Goal: Task Accomplishment & Management: Use online tool/utility

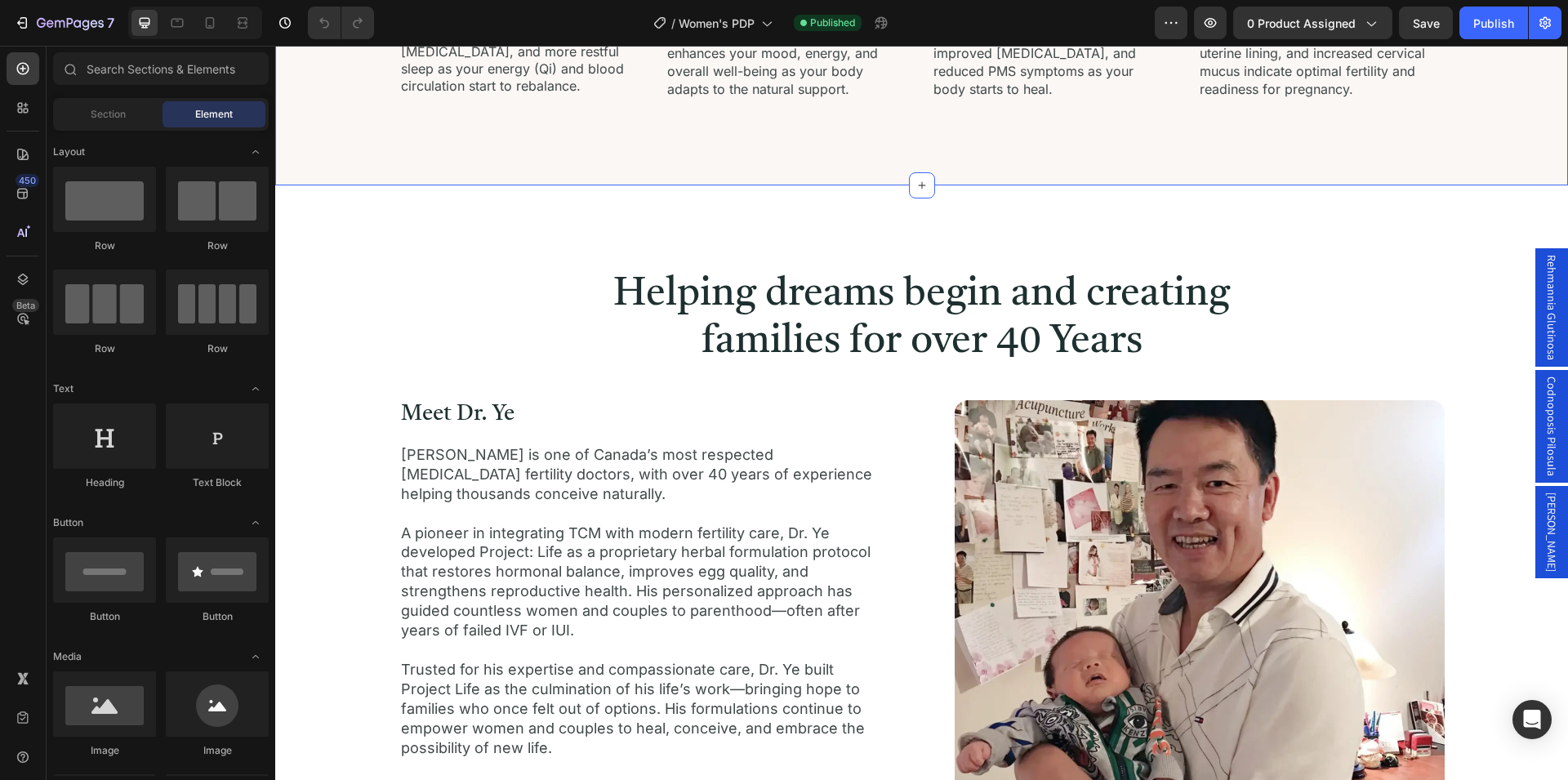
scroll to position [2583, 0]
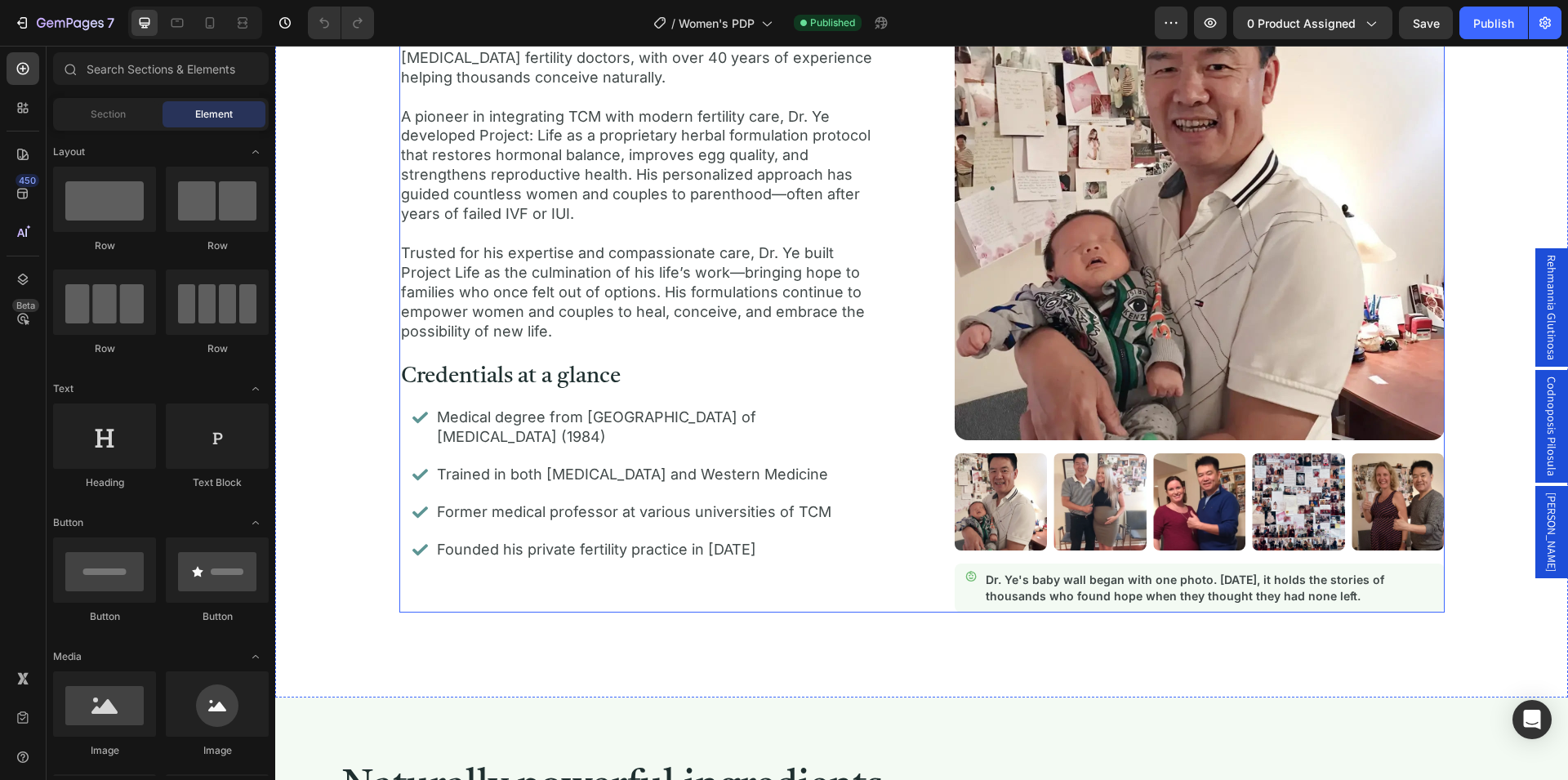
click at [927, 269] on div "Meet Dr. Ye Heading [PERSON_NAME] is one of Canada’s most respected [MEDICAL_DA…" at bounding box center [921, 297] width 1045 height 628
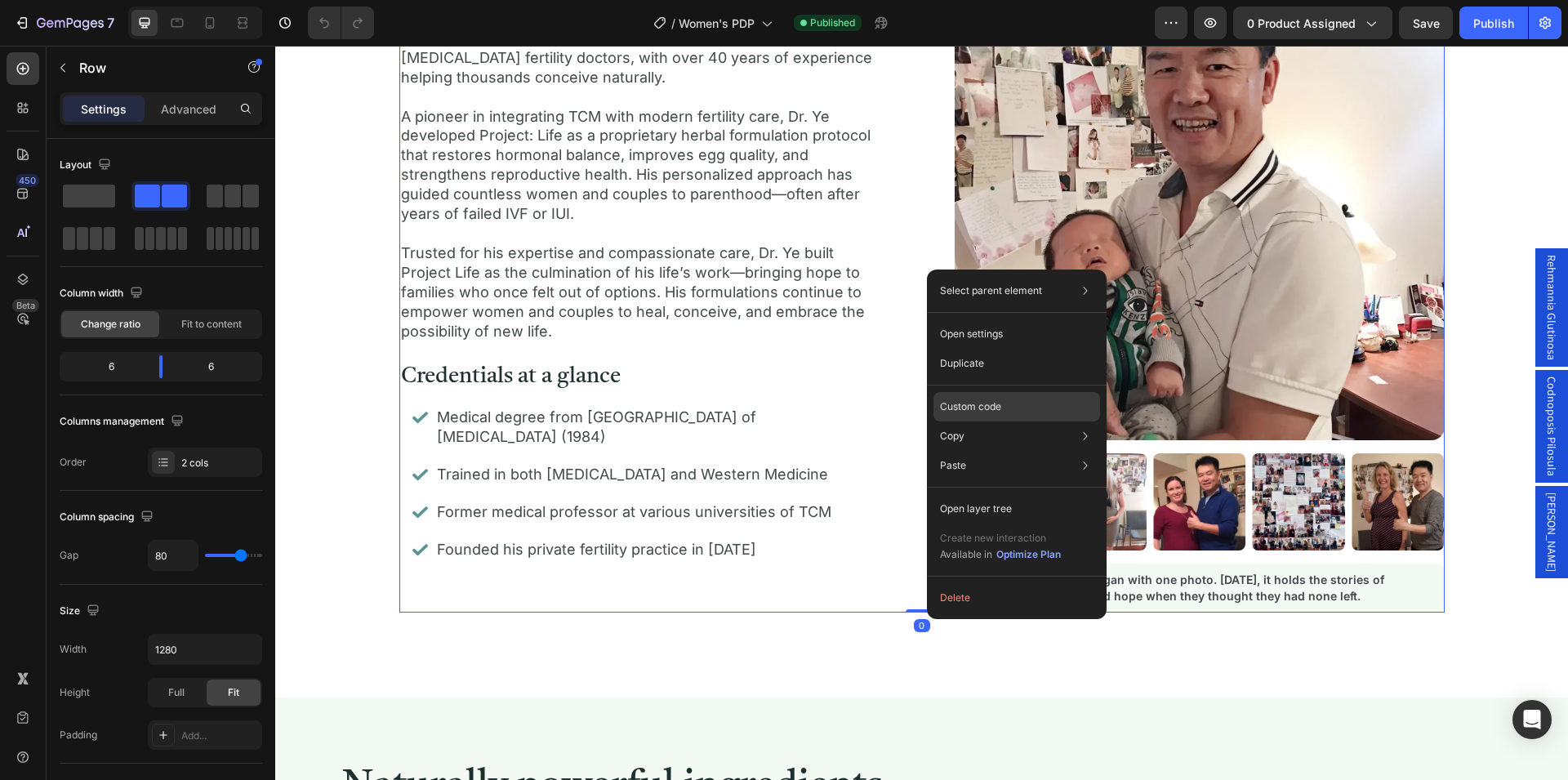
click at [990, 402] on p "Custom code" at bounding box center [971, 406] width 62 height 14
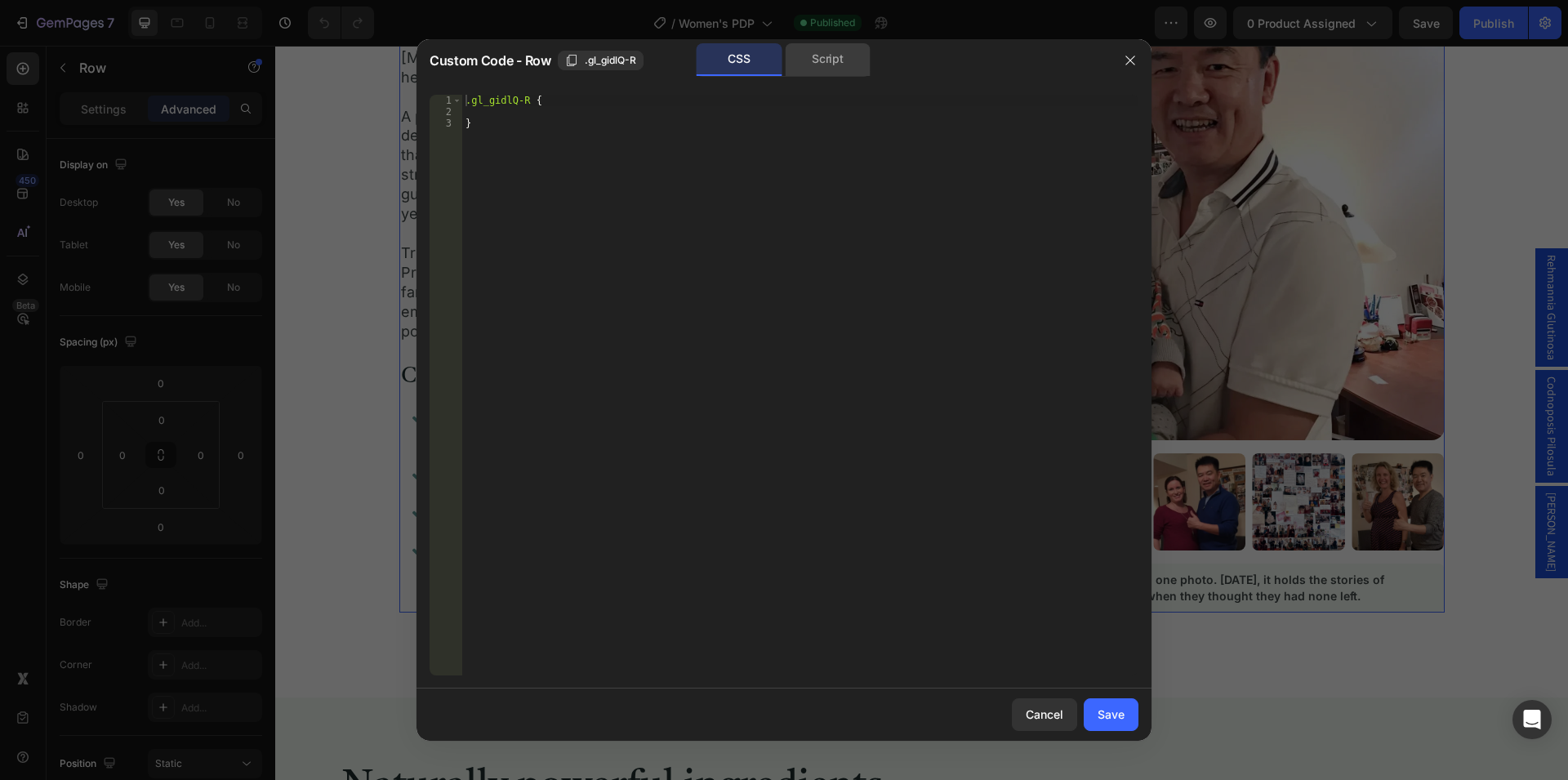
click at [819, 68] on div "Script" at bounding box center [827, 60] width 86 height 33
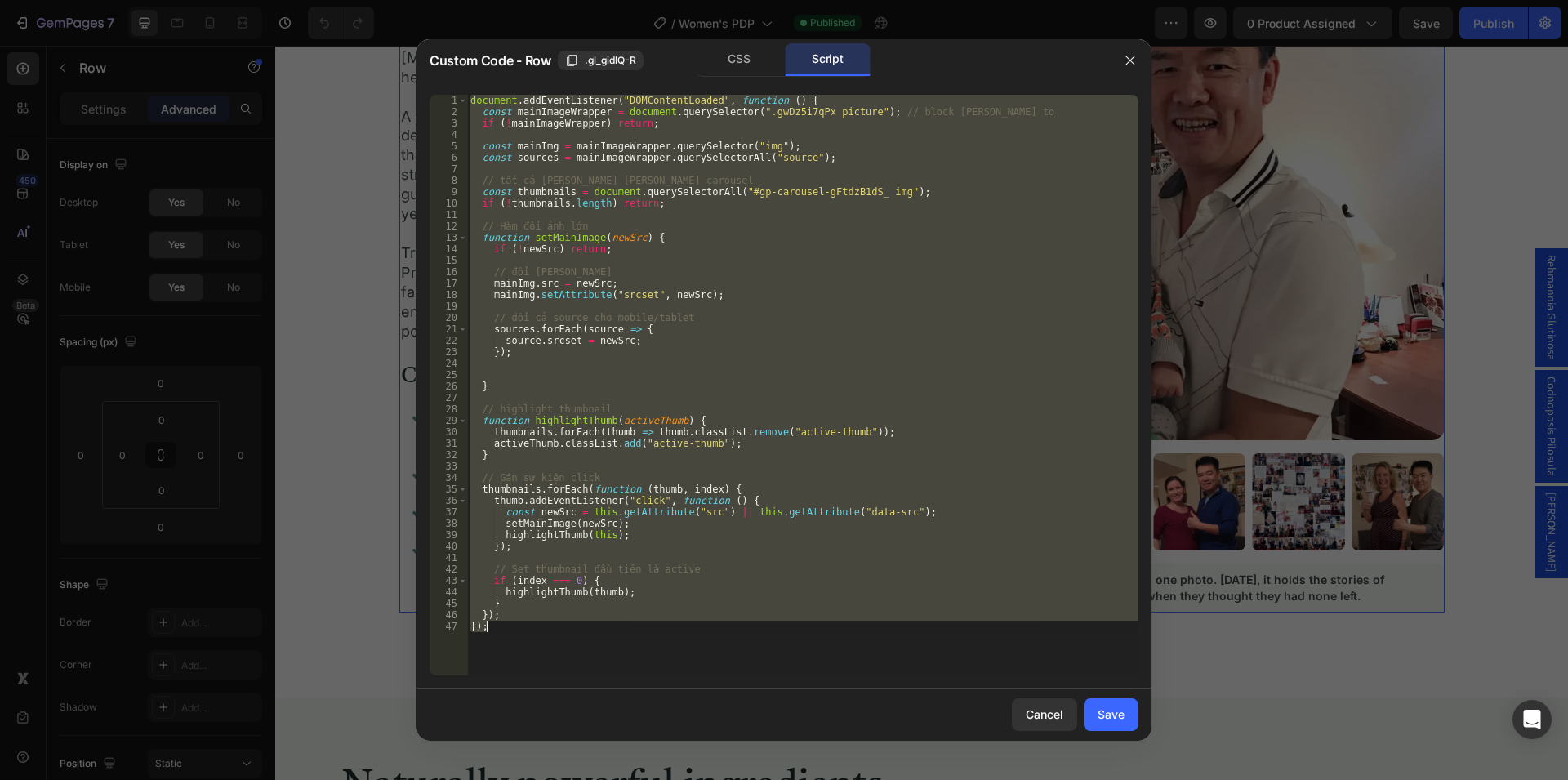
click at [714, 357] on div "document . addEventListener ( "DOMContentLoaded" , function ( ) { const mainIma…" at bounding box center [803, 386] width 671 height 581
type textarea "});"
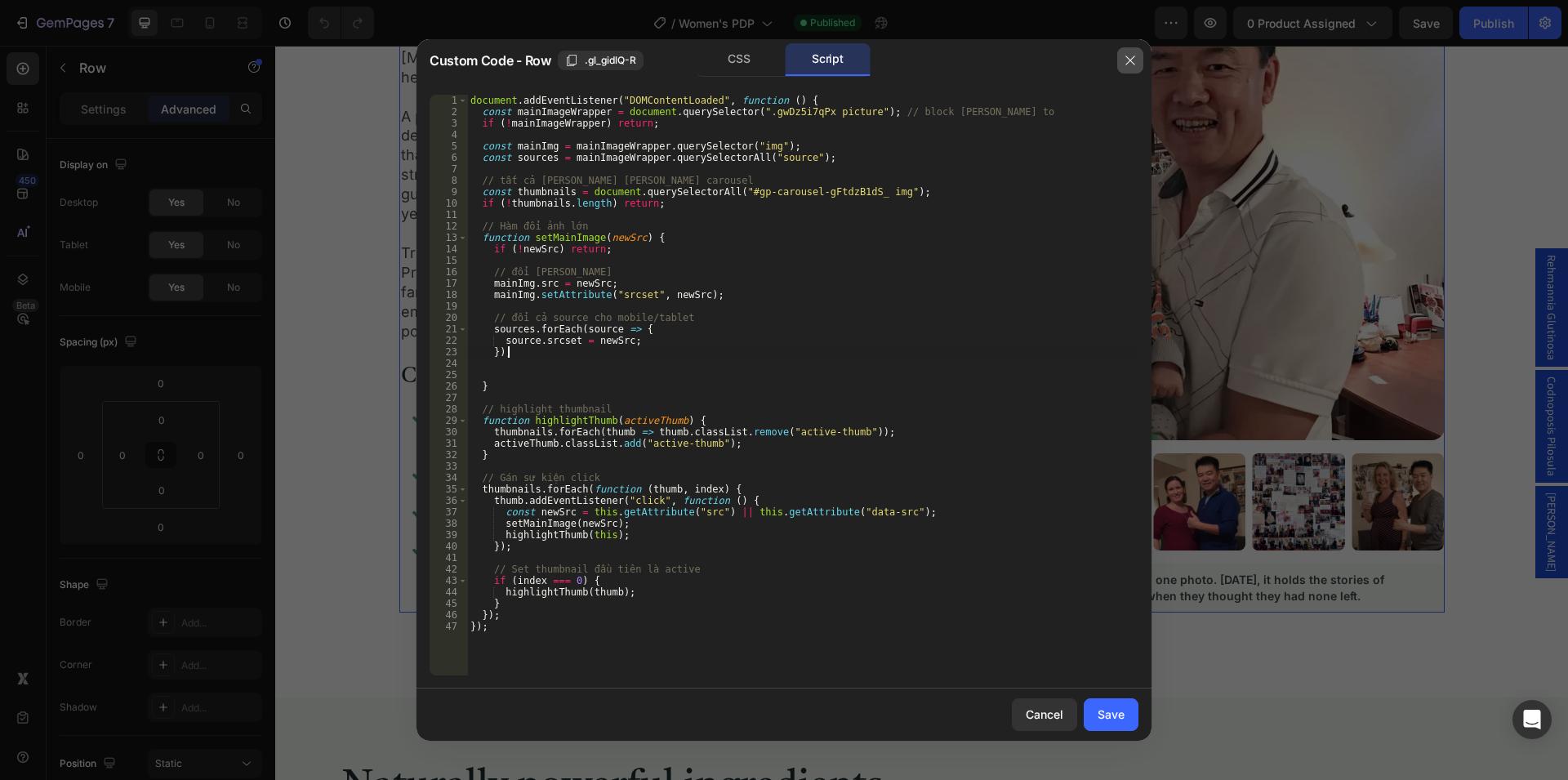
click at [1123, 68] on button "button" at bounding box center [1130, 60] width 26 height 26
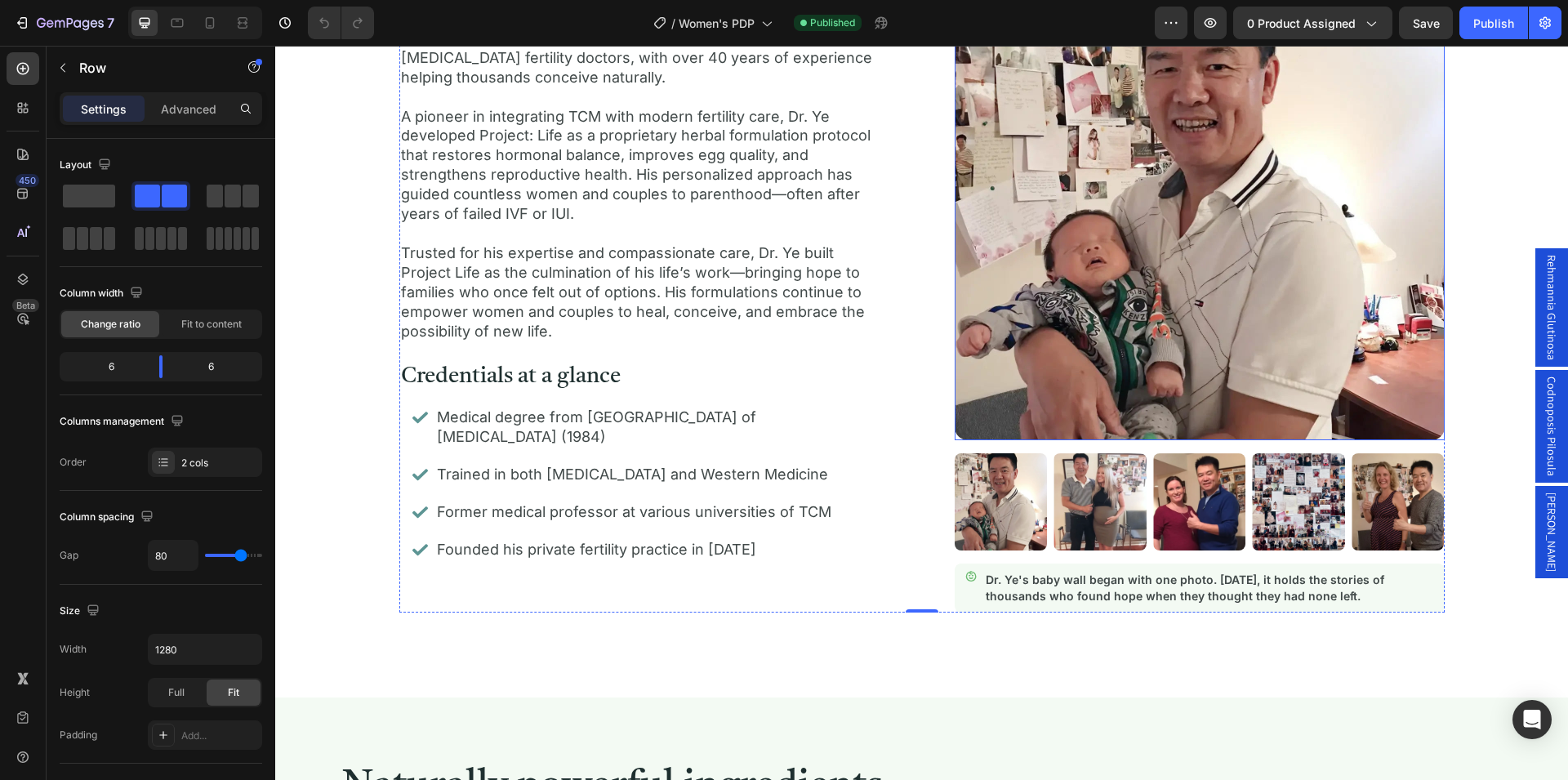
click at [1149, 313] on img at bounding box center [1200, 212] width 490 height 457
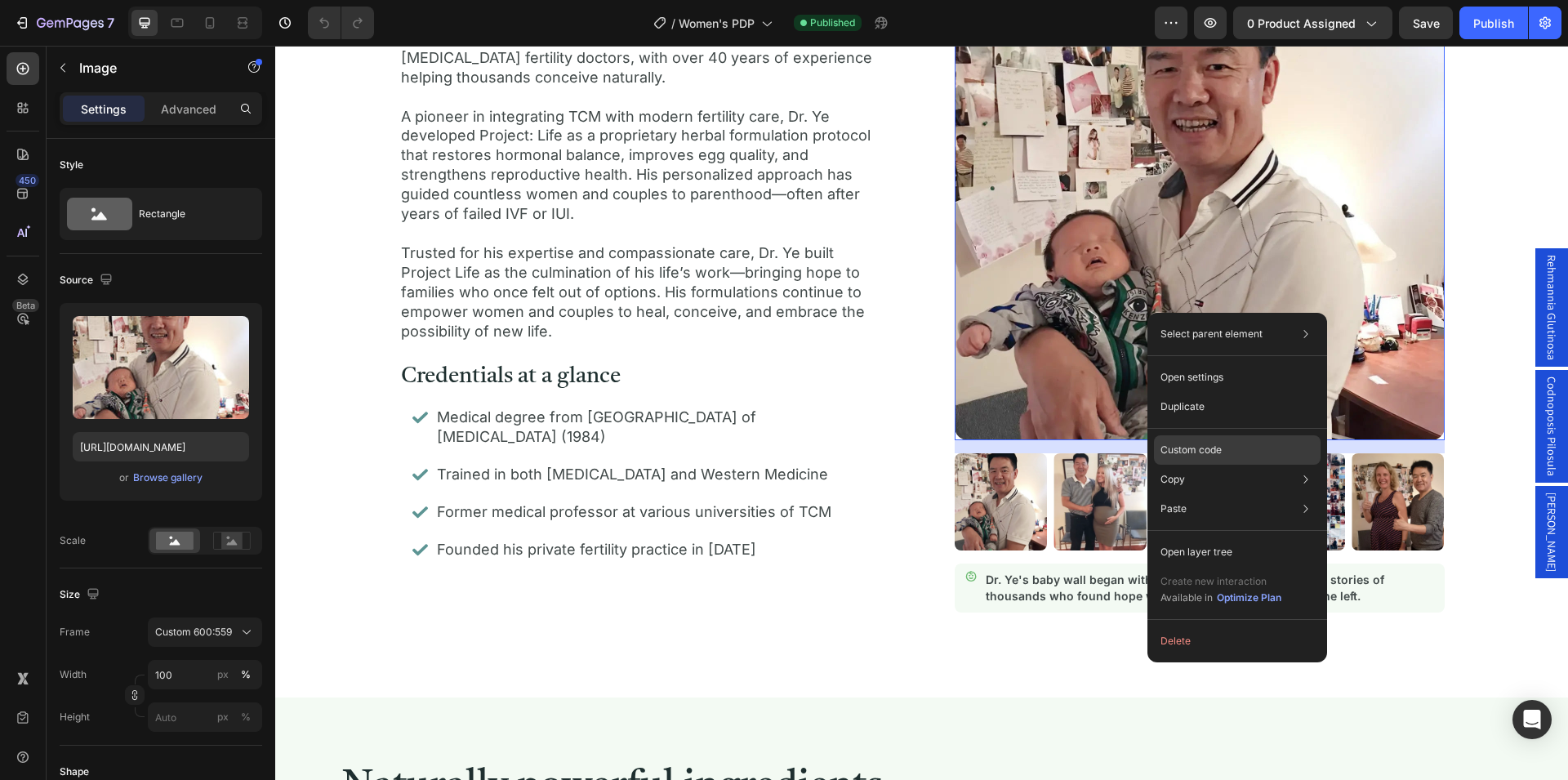
click at [1222, 450] on p "Custom code" at bounding box center [1191, 449] width 62 height 14
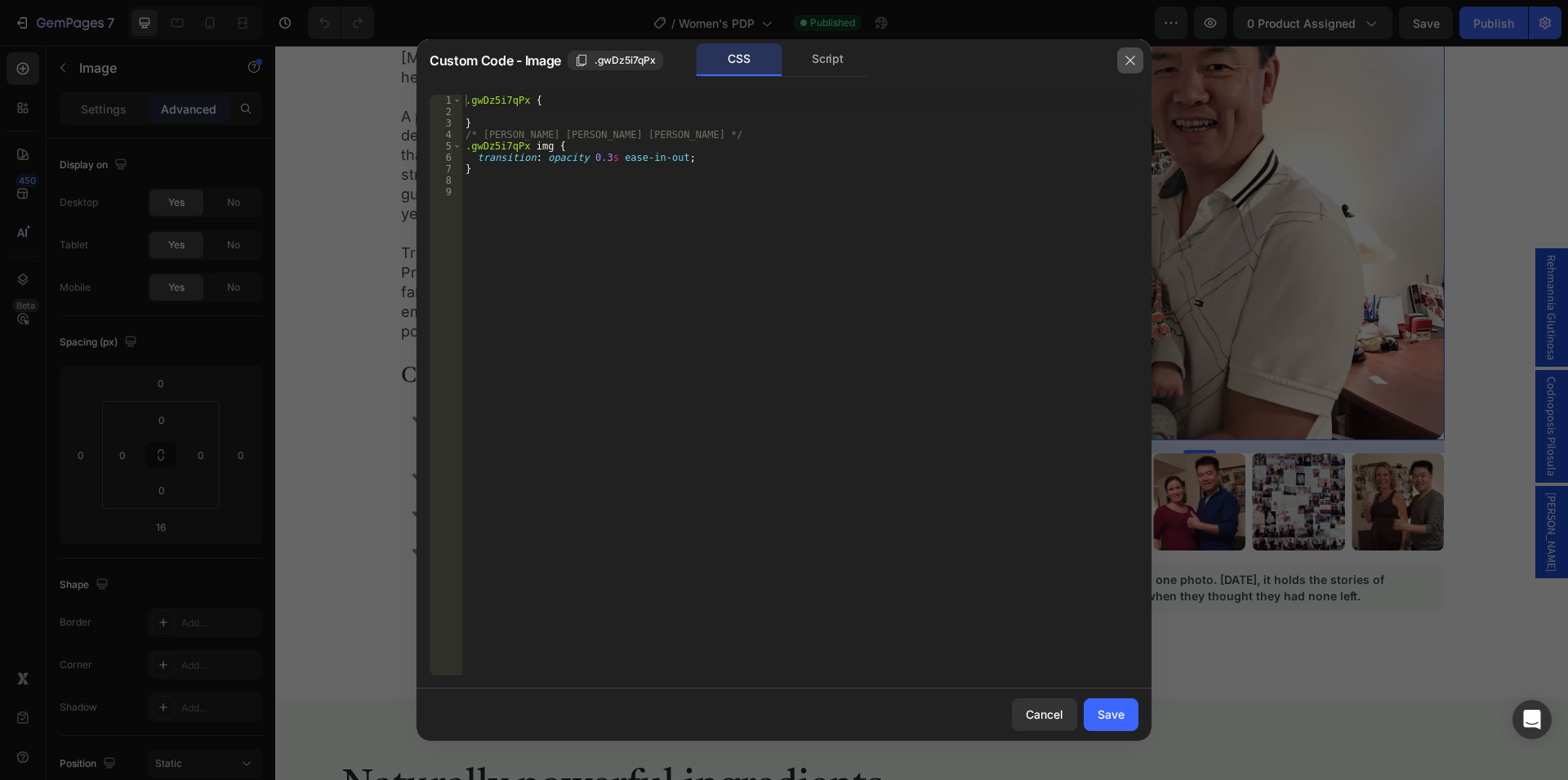
click at [1124, 64] on icon "button" at bounding box center [1131, 61] width 13 height 13
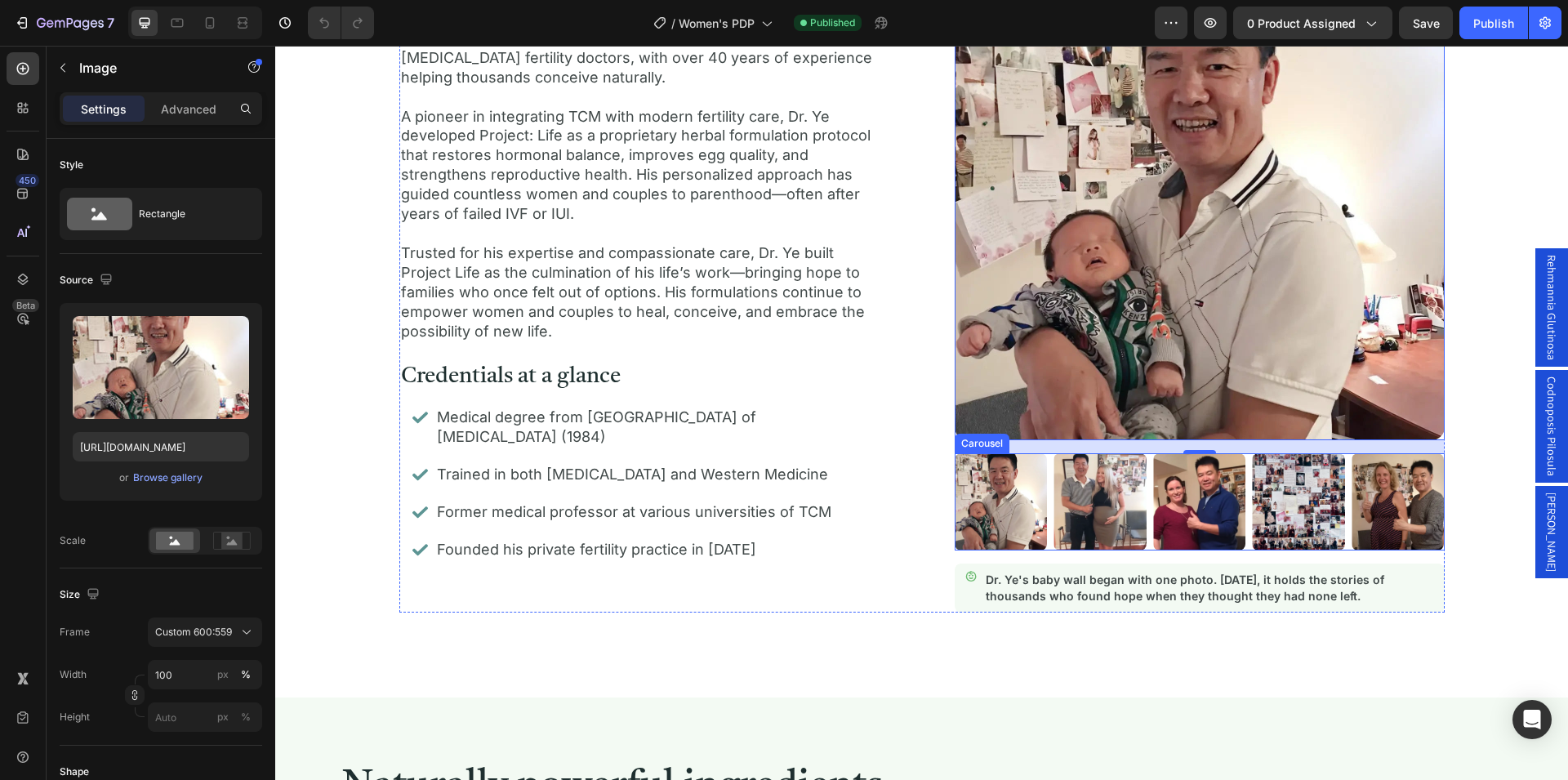
click at [1043, 501] on div "Image Image Image Image Image" at bounding box center [1200, 502] width 490 height 97
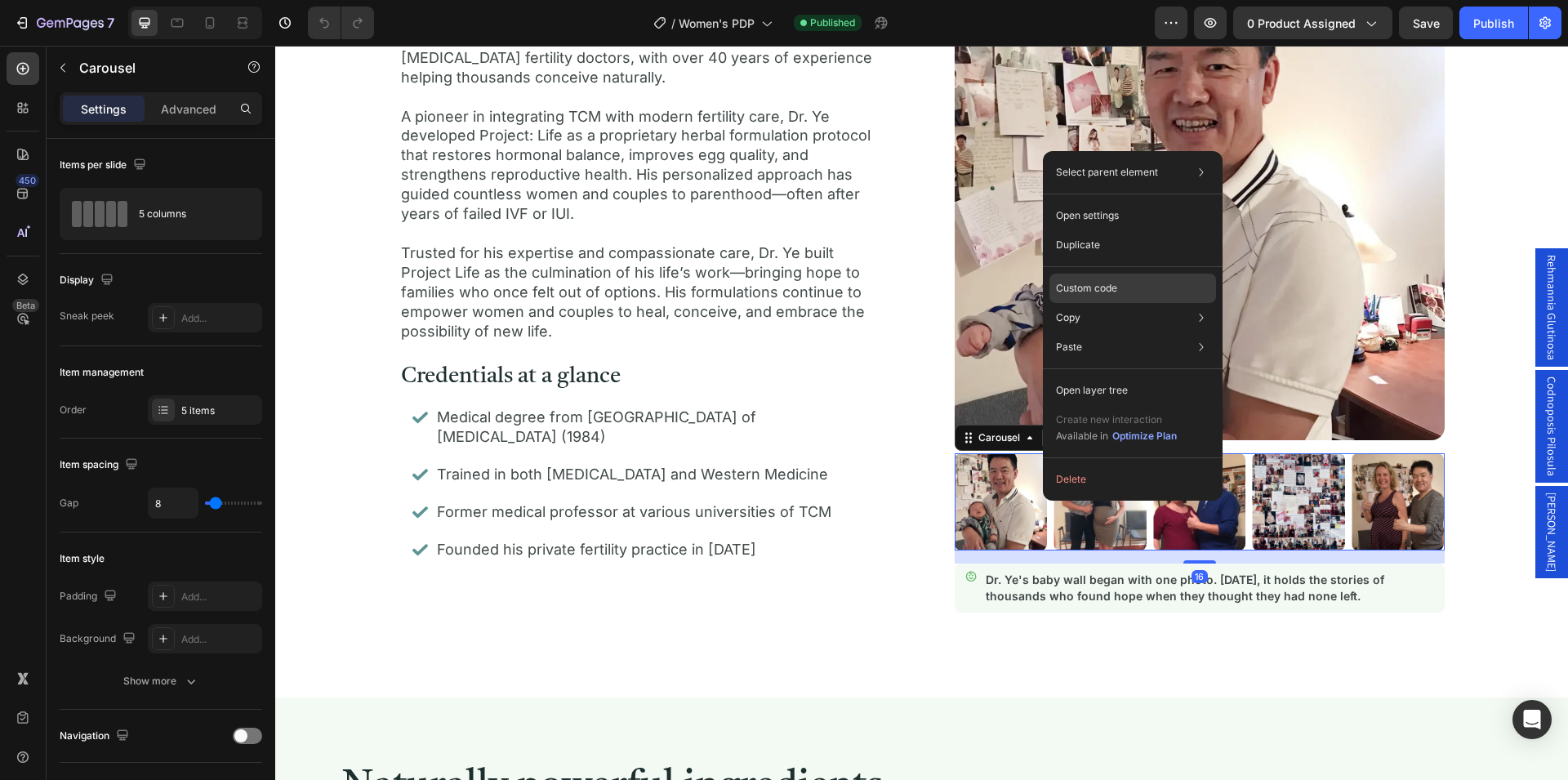
click at [1108, 288] on p "Custom code" at bounding box center [1086, 288] width 62 height 14
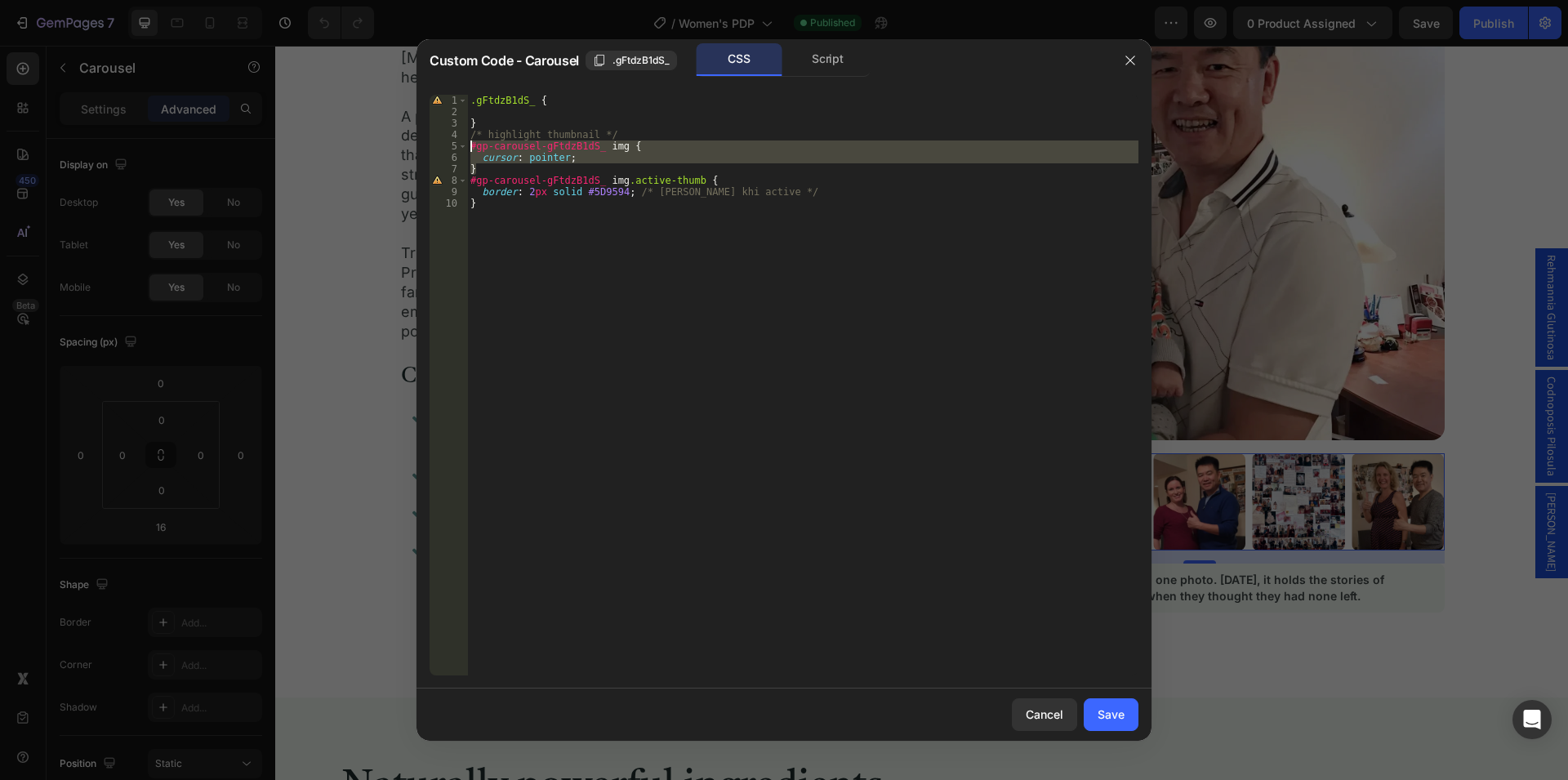
drag, startPoint x: 484, startPoint y: 165, endPoint x: 467, endPoint y: 148, distance: 24.0
click at [467, 148] on div ".gFtdzB1dS_ { } /* highlight thumbnail */ #gp-carousel-gFtdzB1dS_ img { cursor …" at bounding box center [803, 386] width 671 height 581
type textarea "#gp-carousel-gFtdzB1dS_ img { cursor: pointer;"
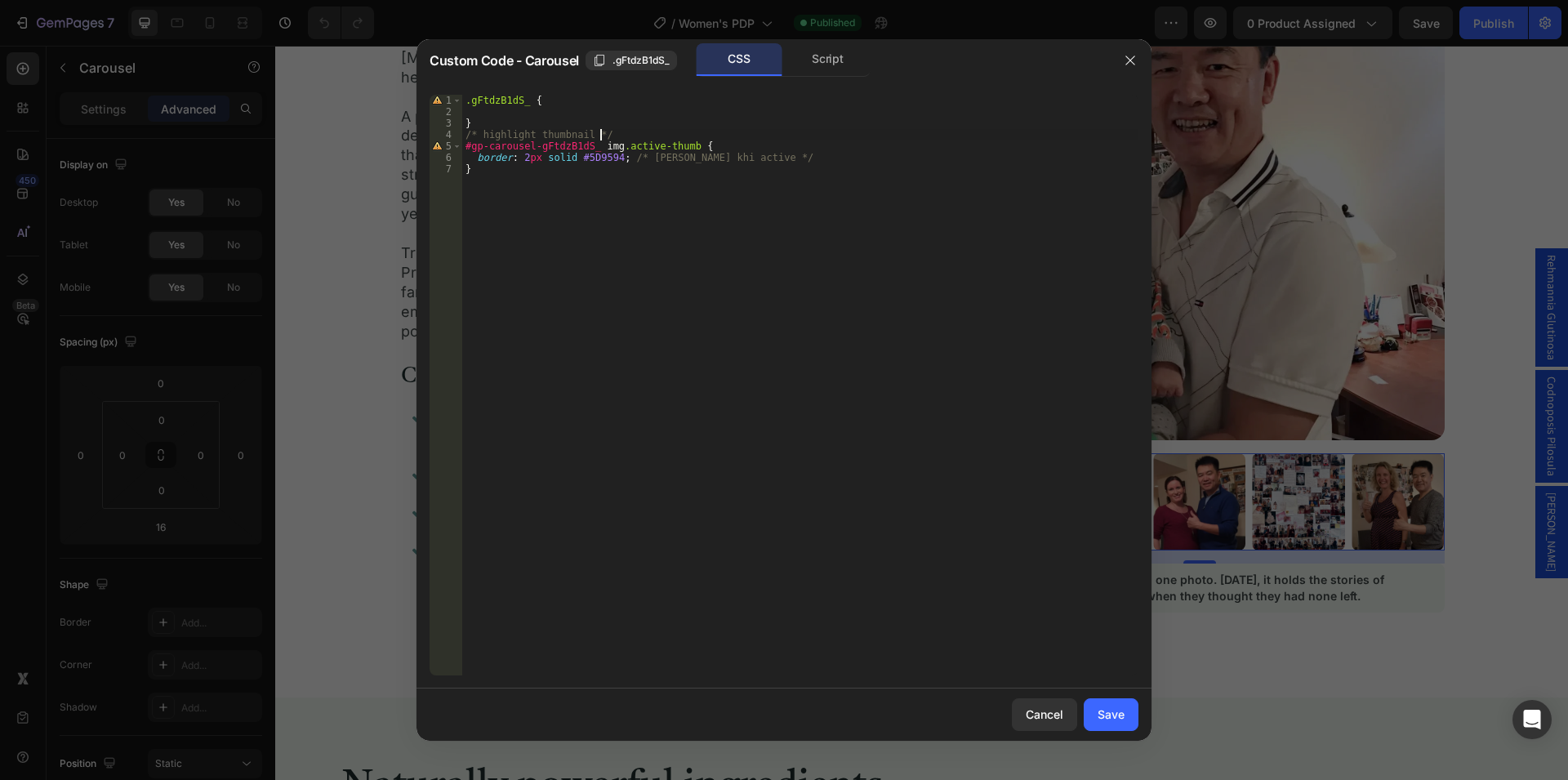
type textarea "/* highlight thumbnail *"
drag, startPoint x: 602, startPoint y: 129, endPoint x: 464, endPoint y: 129, distance: 138.0
click at [464, 129] on div ".gFtdzB1dS_ { } /* highlight thumbnail * #gp-carousel-gFtdzB1dS_ img.active-thu…" at bounding box center [800, 397] width 676 height 604
click at [1110, 715] on div "Save" at bounding box center [1111, 715] width 27 height 17
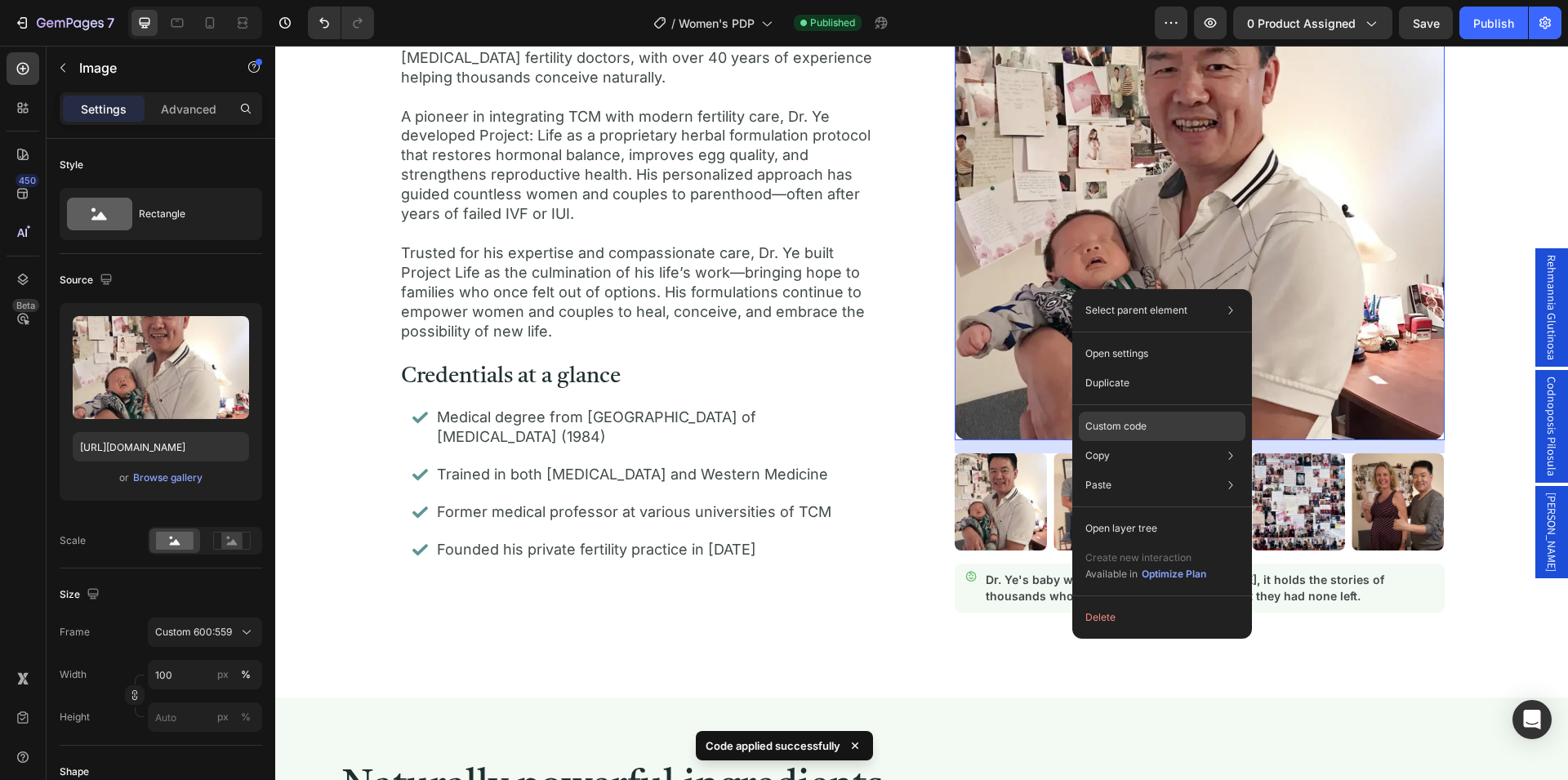
click at [1121, 423] on p "Custom code" at bounding box center [1116, 426] width 62 height 14
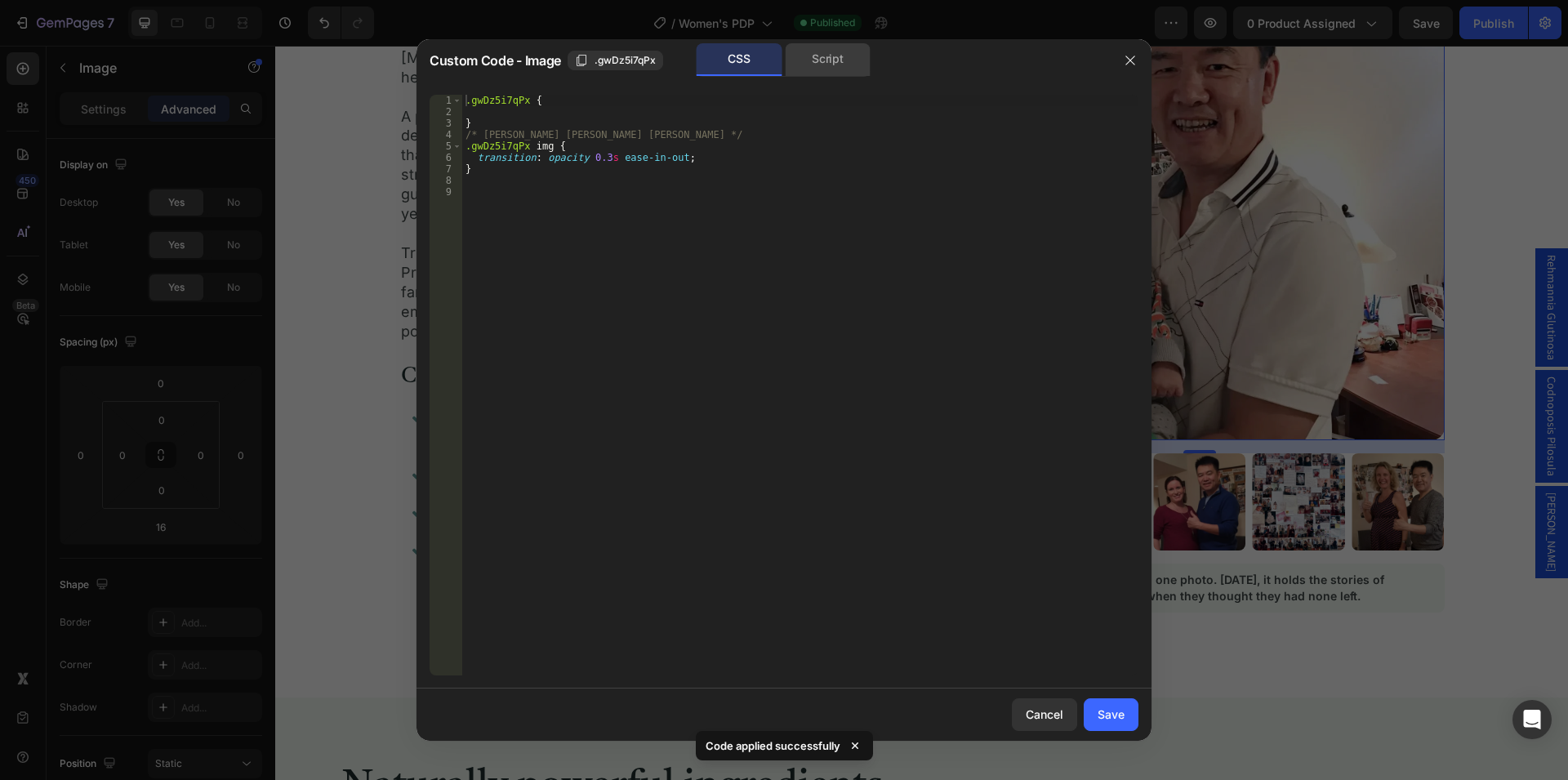
click at [817, 66] on div "Script" at bounding box center [827, 60] width 86 height 33
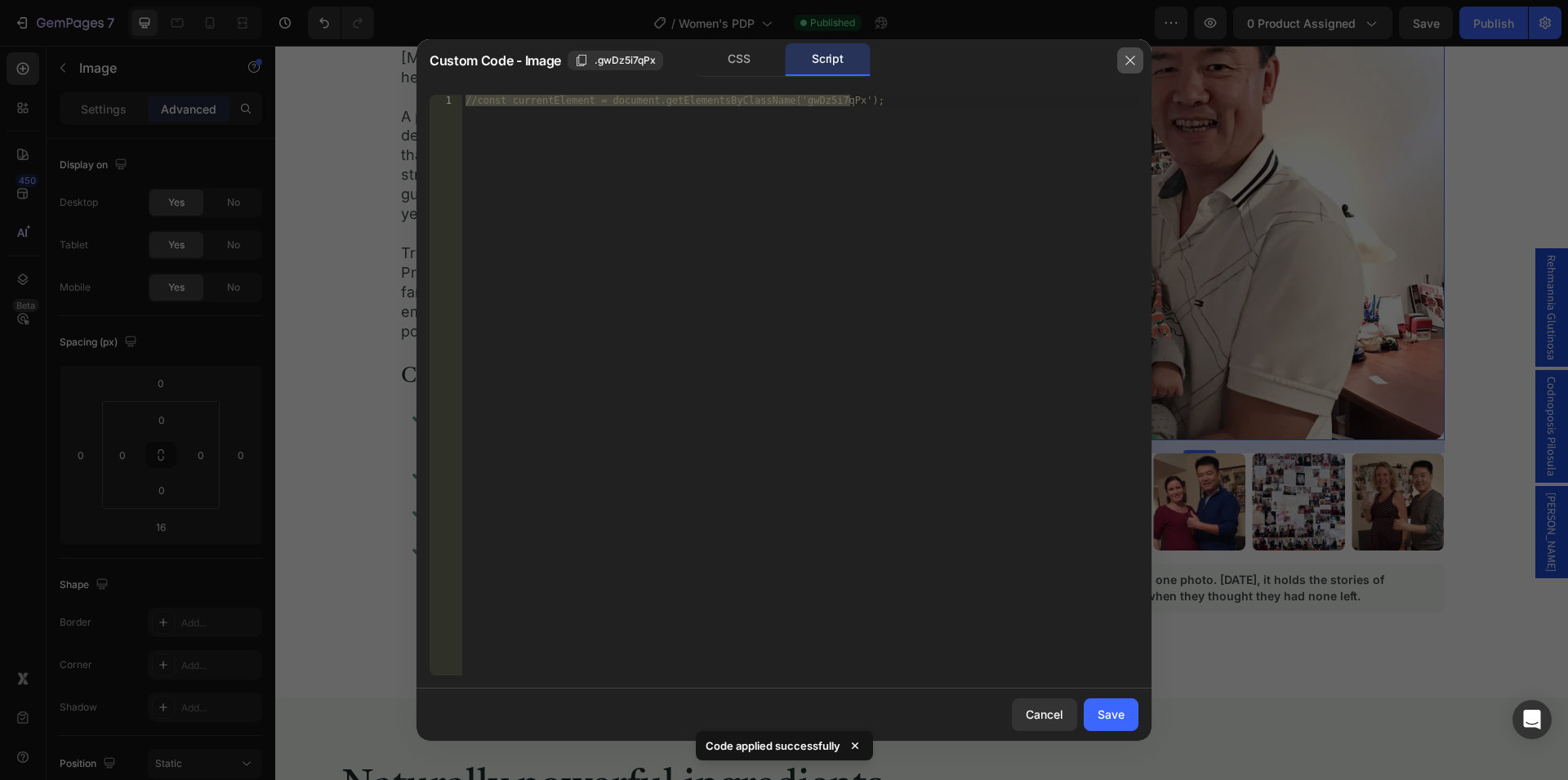
click at [1133, 63] on icon "button" at bounding box center [1131, 61] width 13 height 13
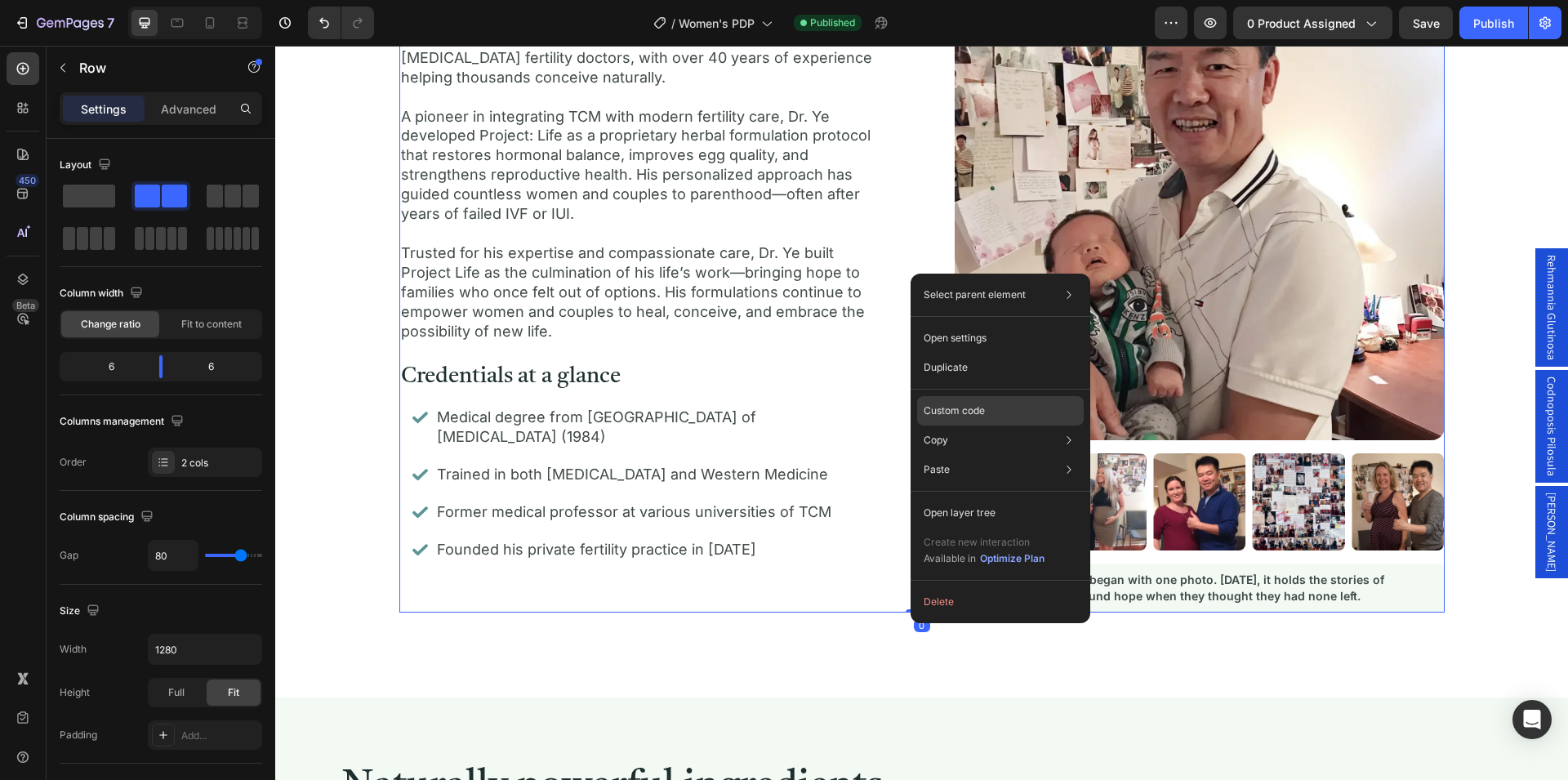
click at [971, 412] on p "Custom code" at bounding box center [955, 411] width 62 height 14
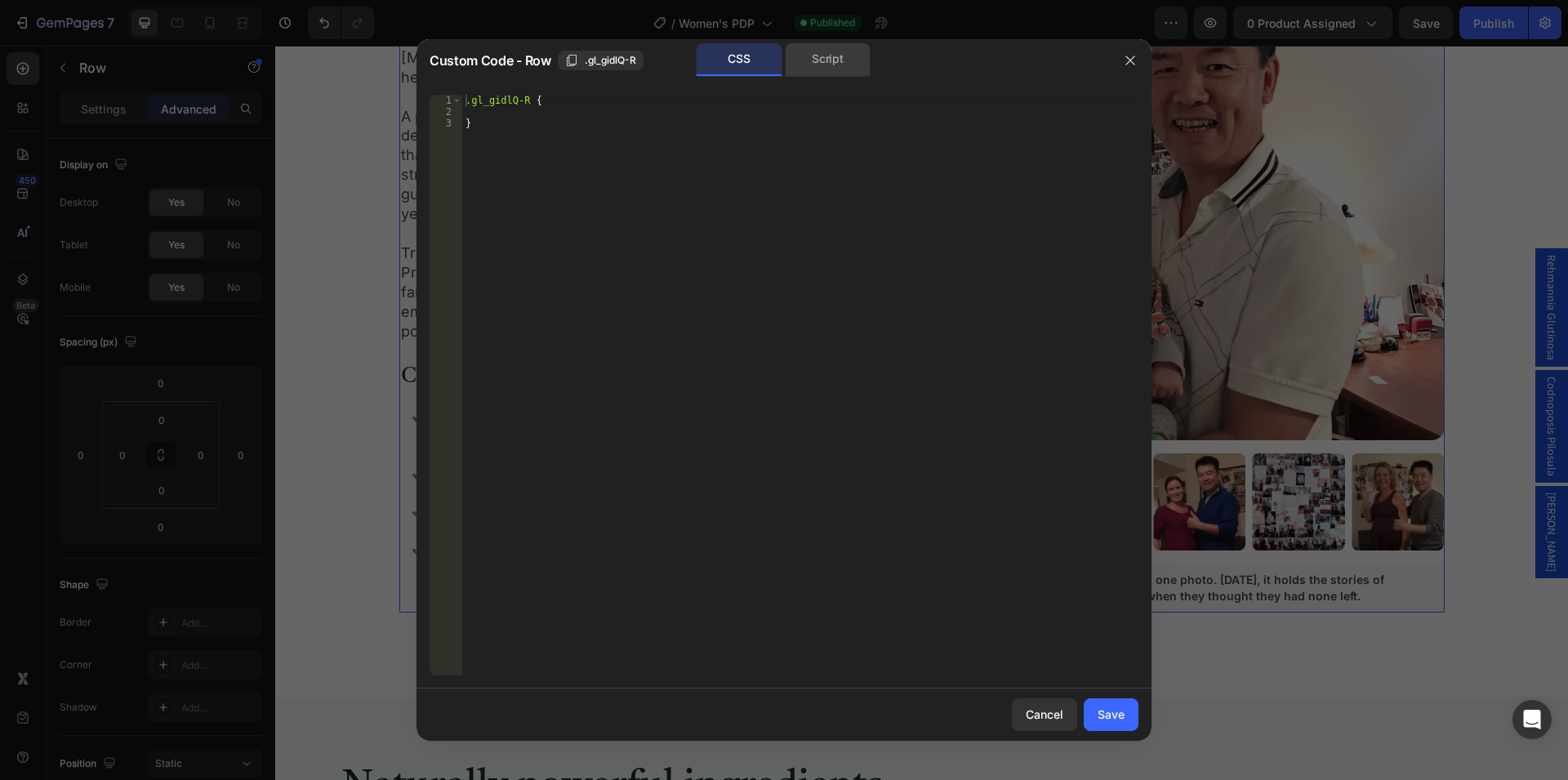
click at [832, 64] on div "Script" at bounding box center [827, 60] width 86 height 33
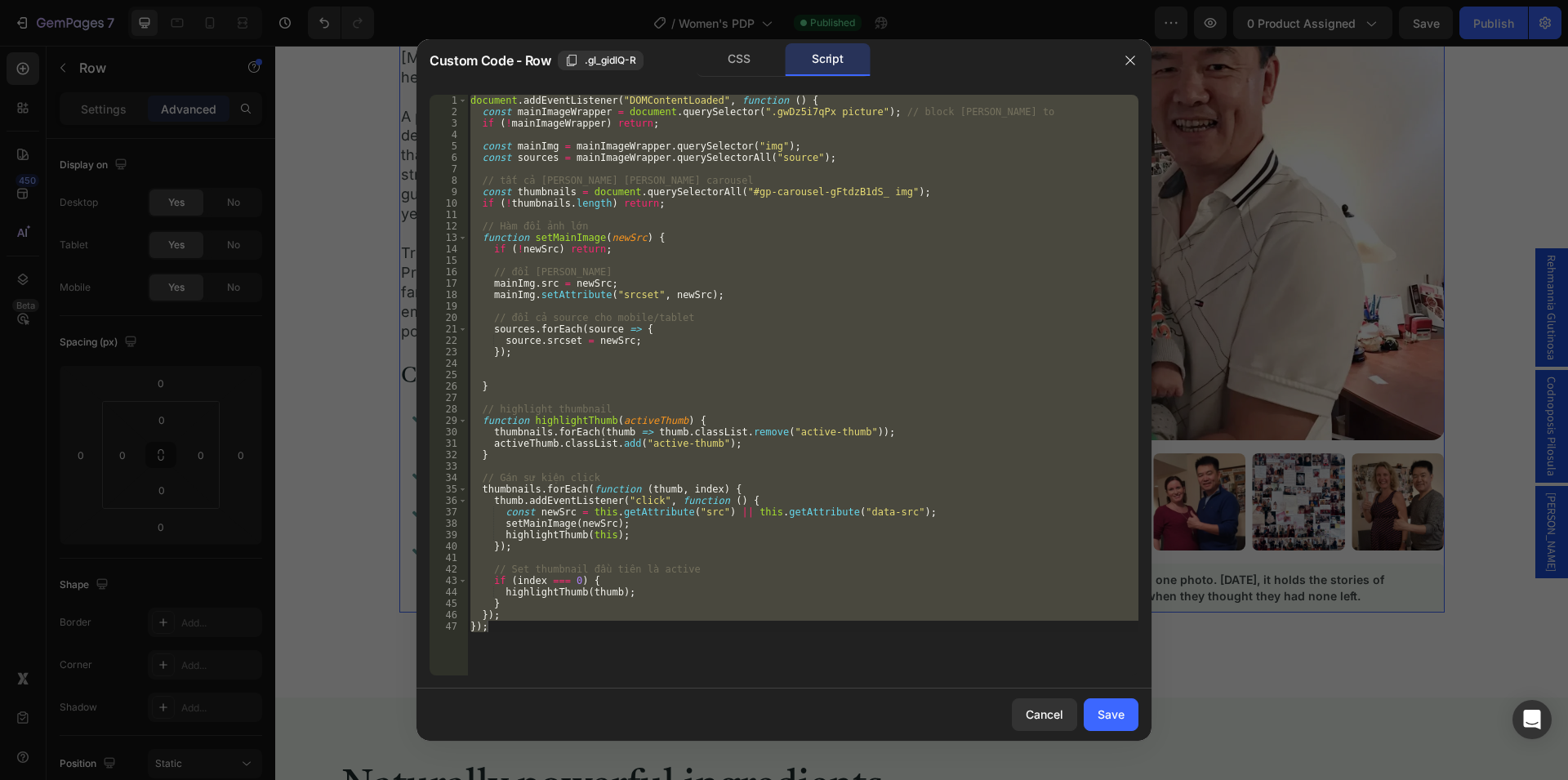
type textarea "}); });"
click at [512, 368] on div "document . addEventListener ( "DOMContentLoaded" , function ( ) { const mainIma…" at bounding box center [803, 386] width 671 height 581
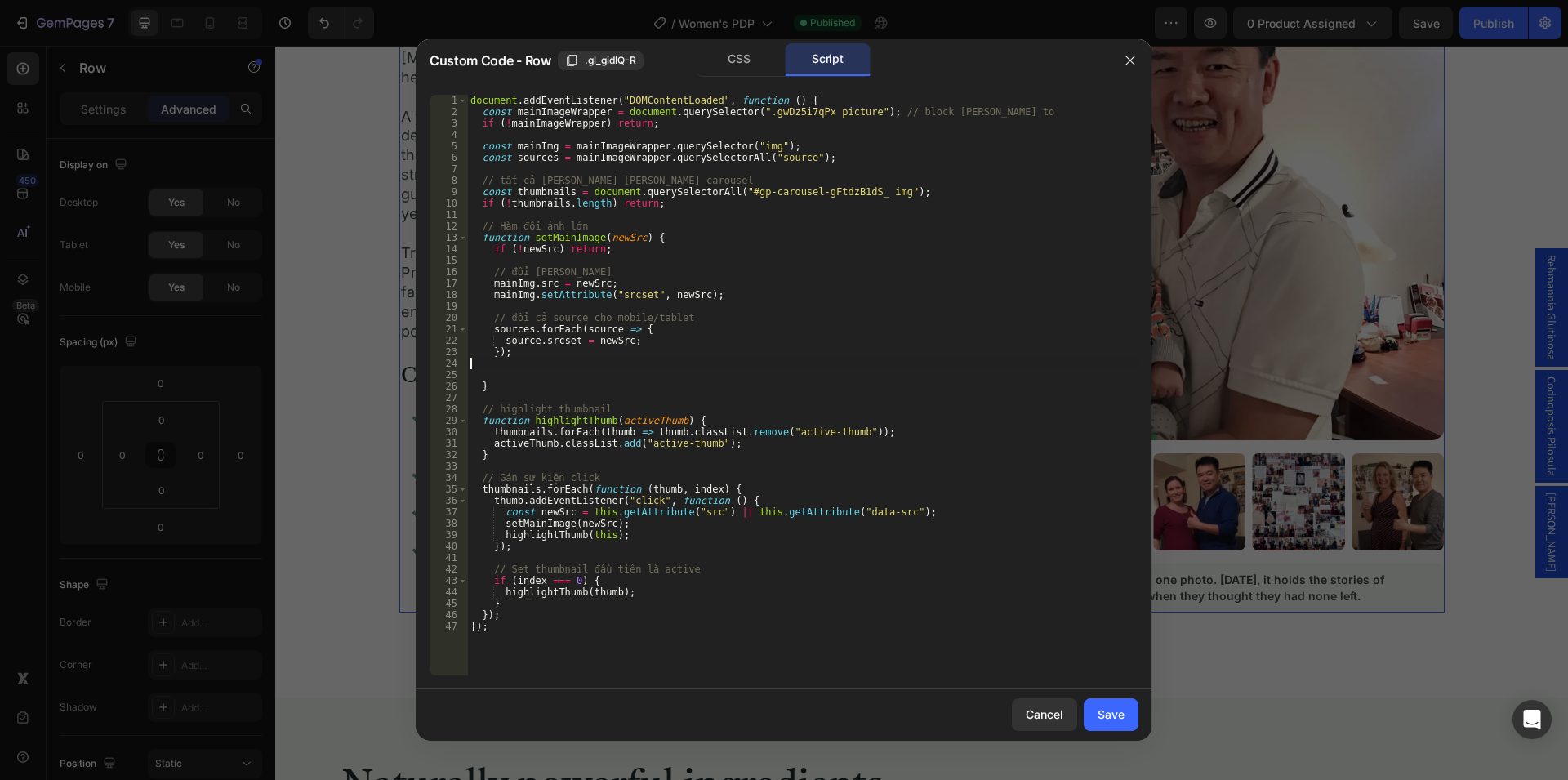
type textarea "});"
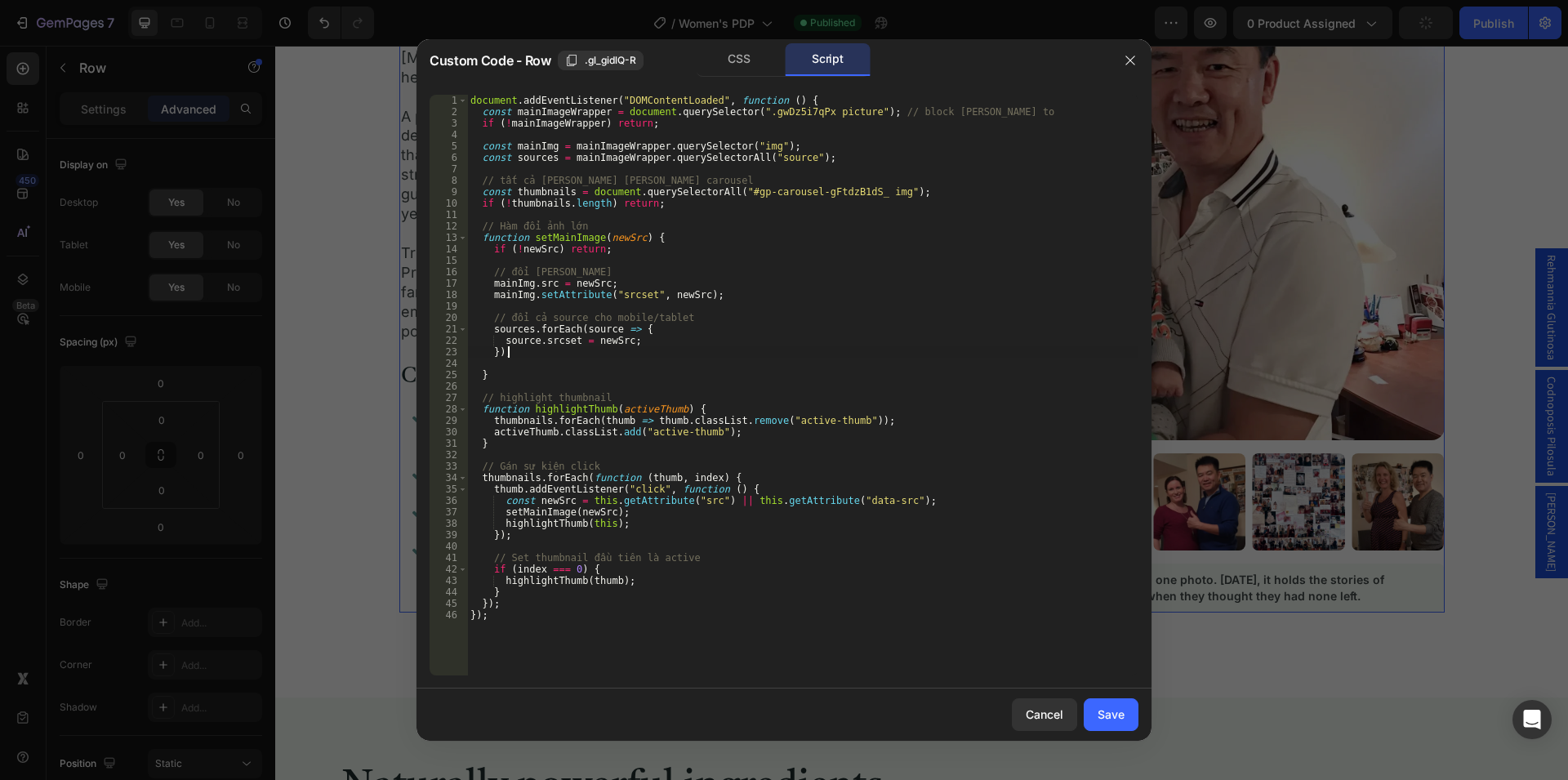
click at [507, 363] on div "document . addEventListener ( "DOMContentLoaded" , function ( ) { const mainIma…" at bounding box center [803, 397] width 671 height 604
type textarea "});"
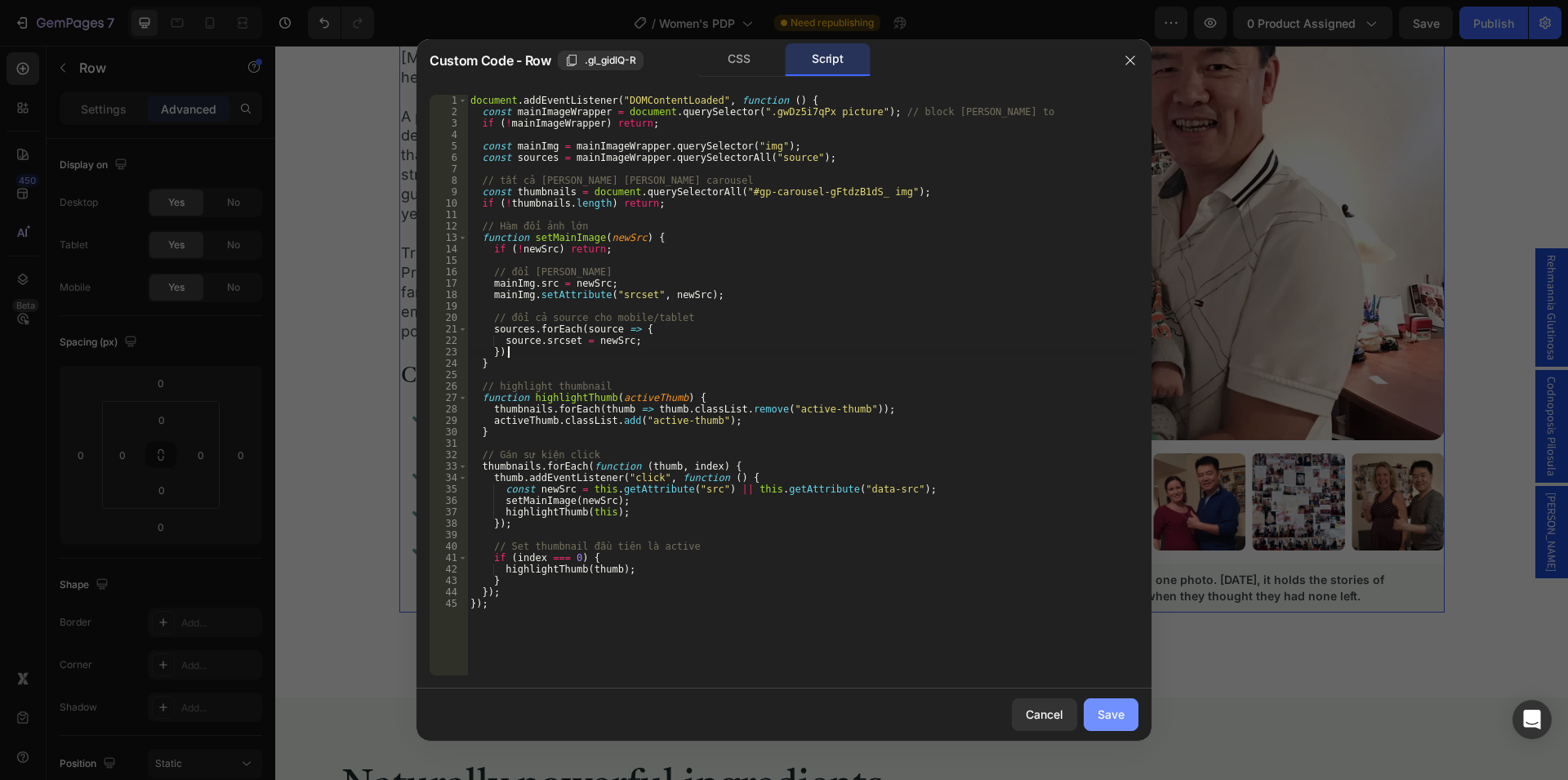
click at [1110, 717] on div "Save" at bounding box center [1111, 715] width 27 height 17
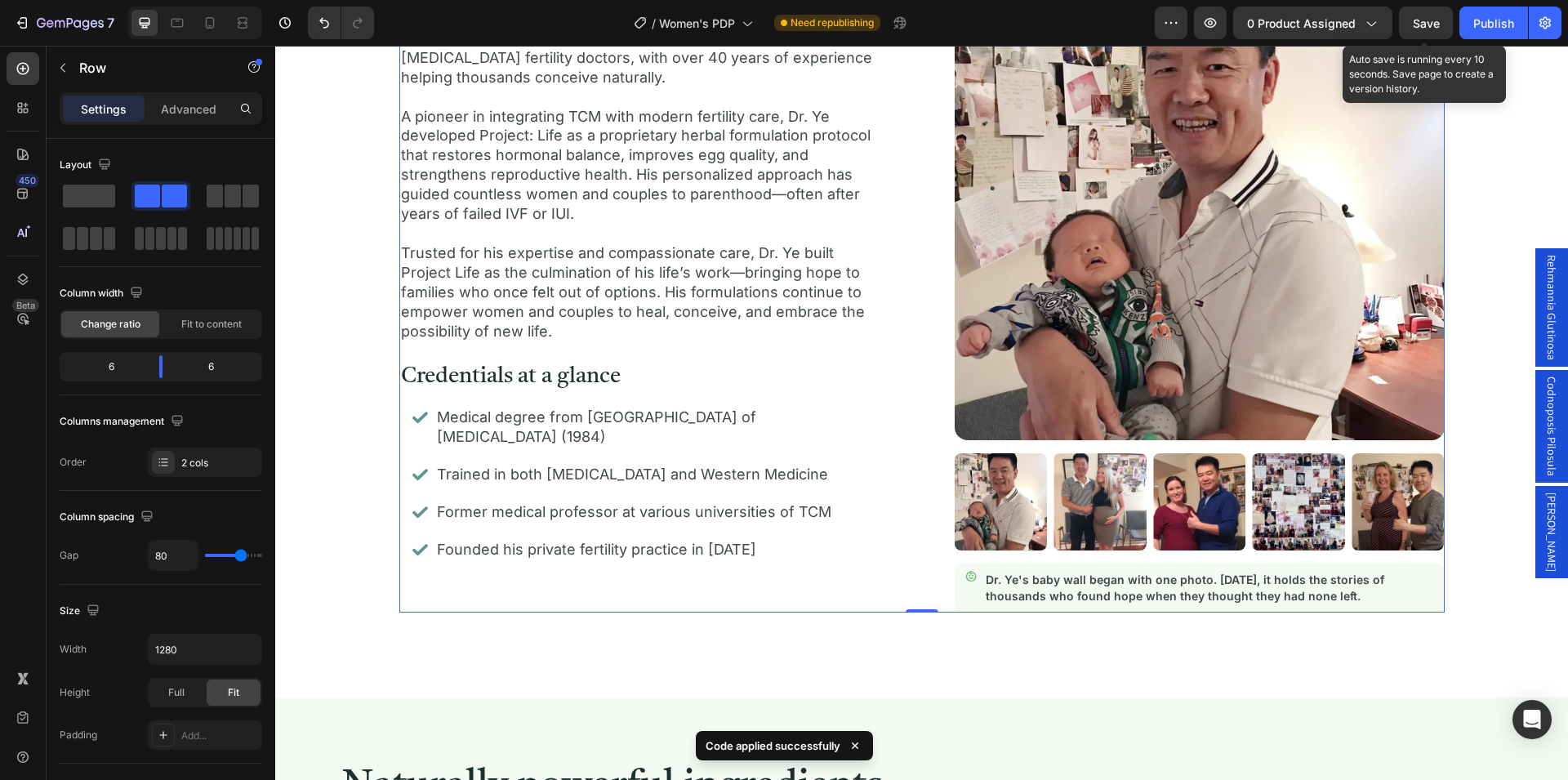
drag, startPoint x: 1428, startPoint y: 28, endPoint x: 1430, endPoint y: 42, distance: 14.1
click at [1428, 27] on span "Save" at bounding box center [1427, 23] width 27 height 13
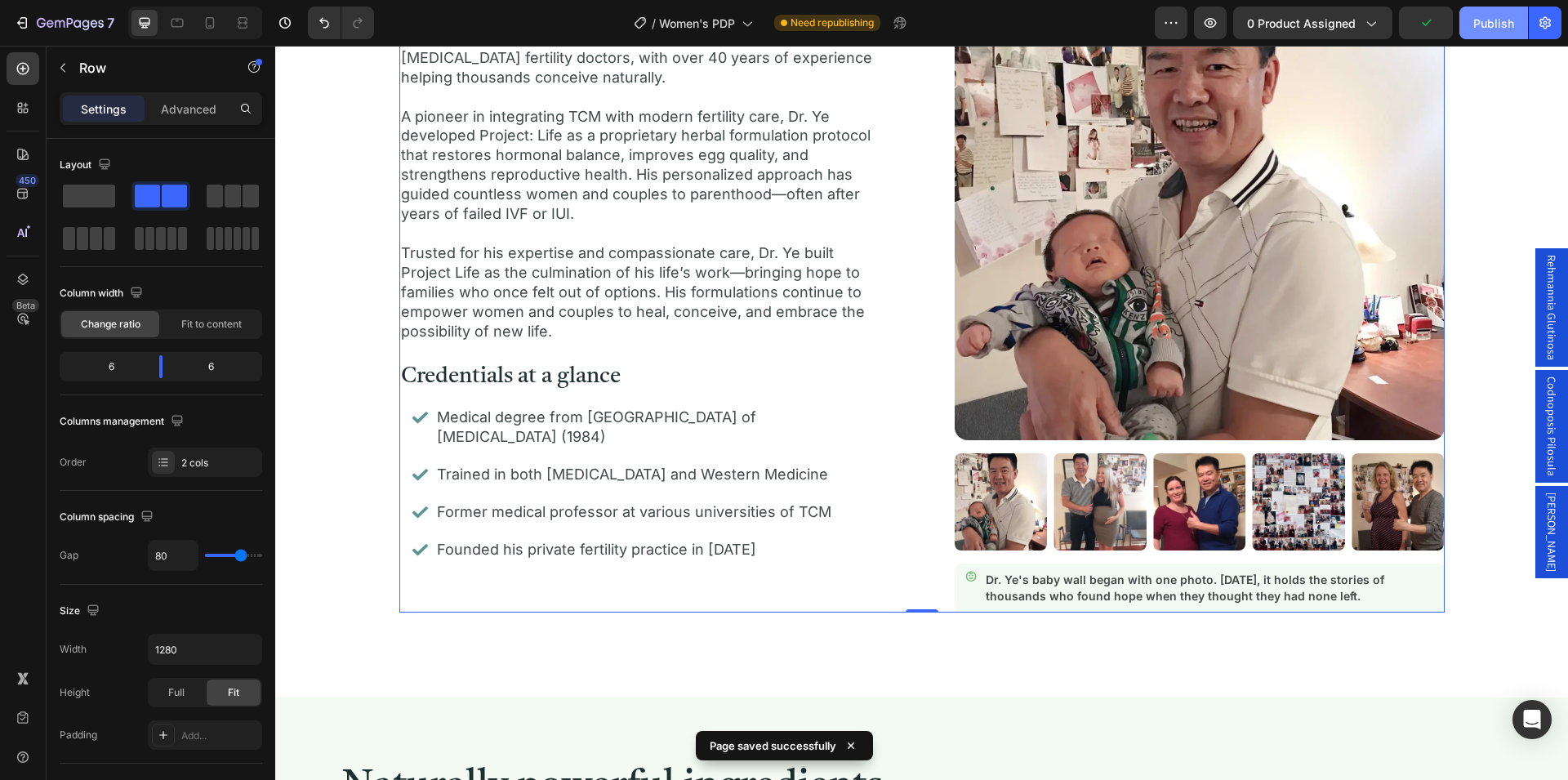
click at [1481, 33] on button "Publish" at bounding box center [1493, 23] width 68 height 33
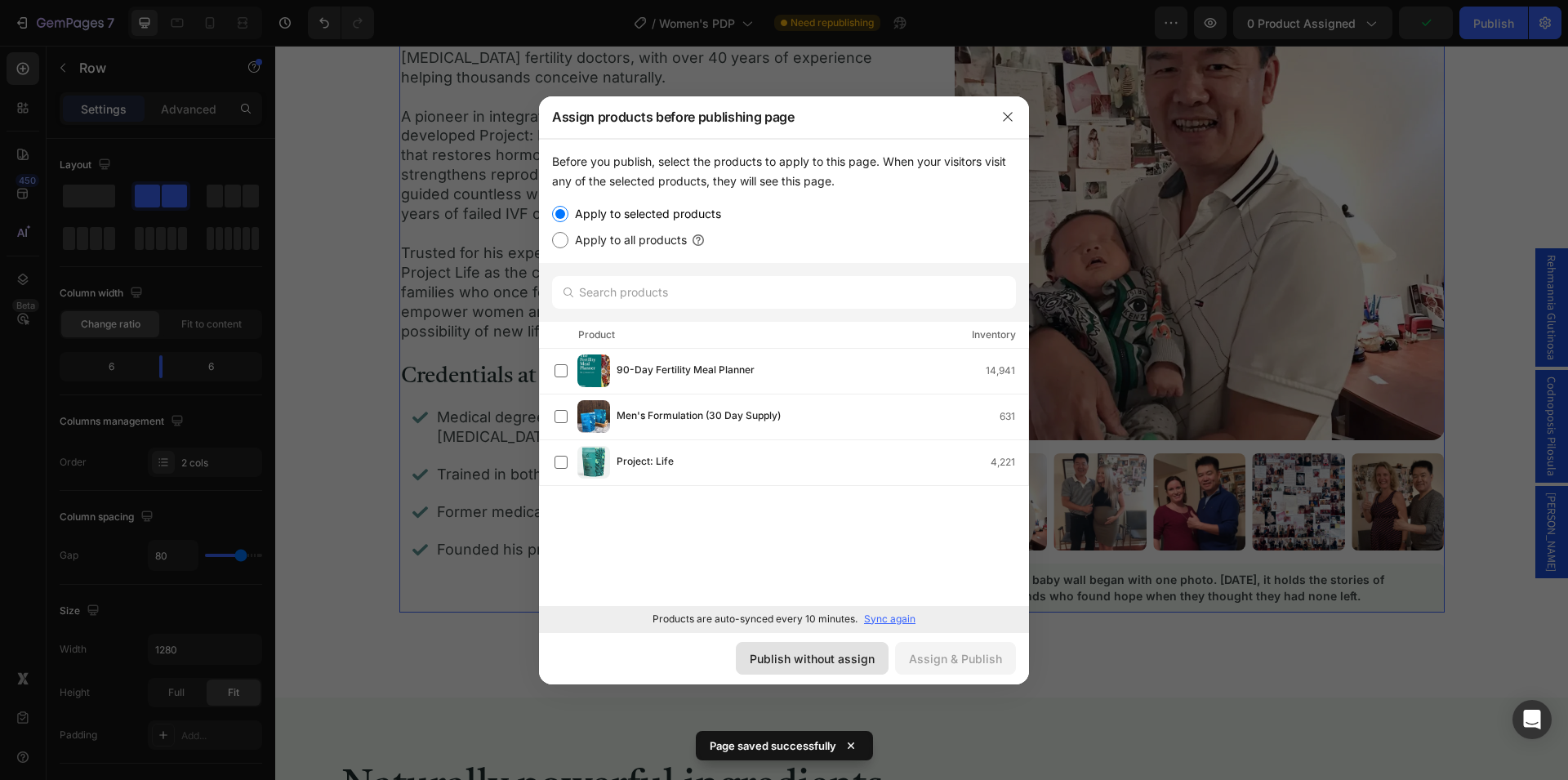
click at [817, 661] on div "Publish without assign" at bounding box center [812, 659] width 125 height 17
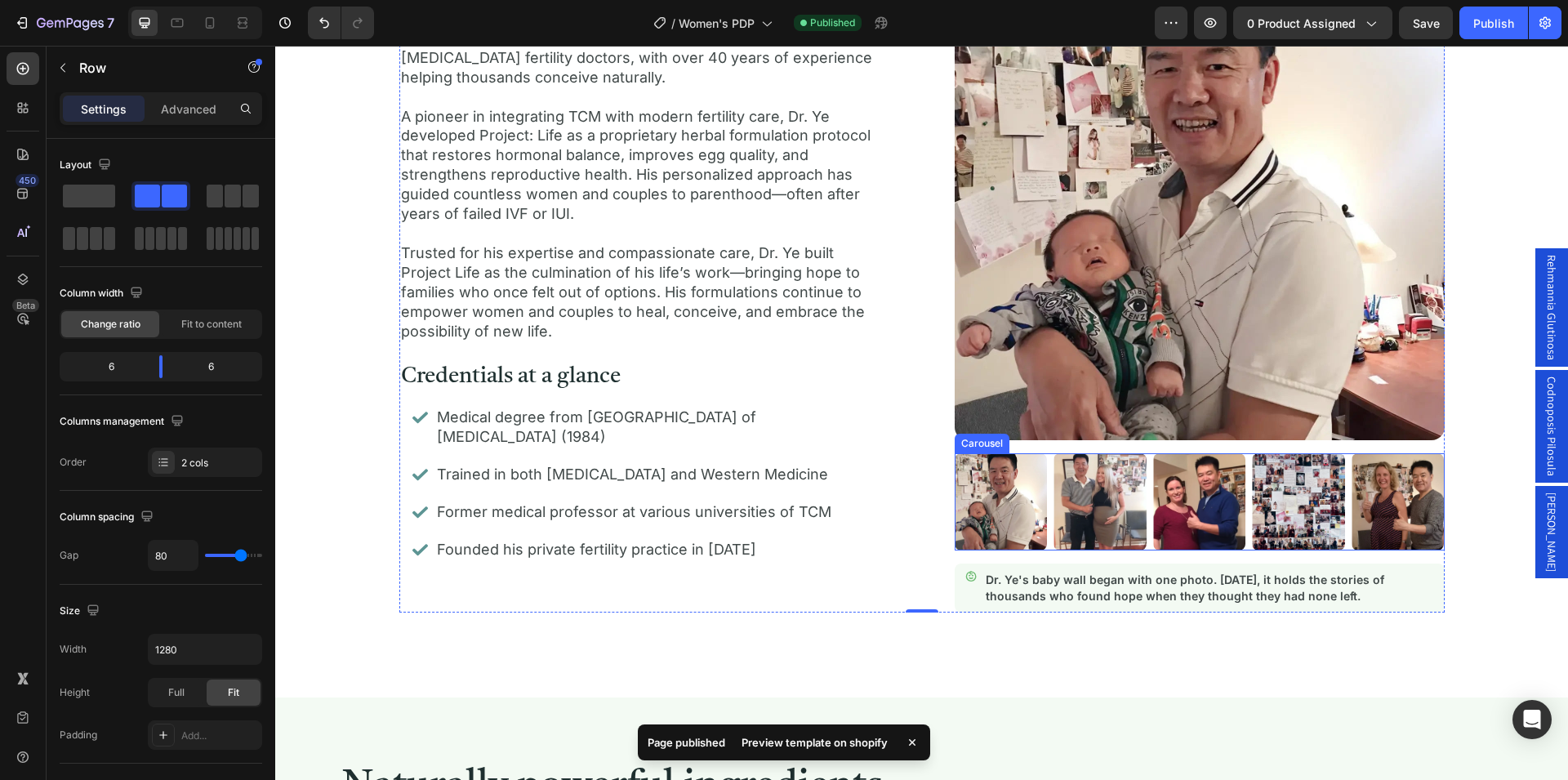
click at [1143, 502] on div "Image Image Image Image Image" at bounding box center [1200, 502] width 490 height 97
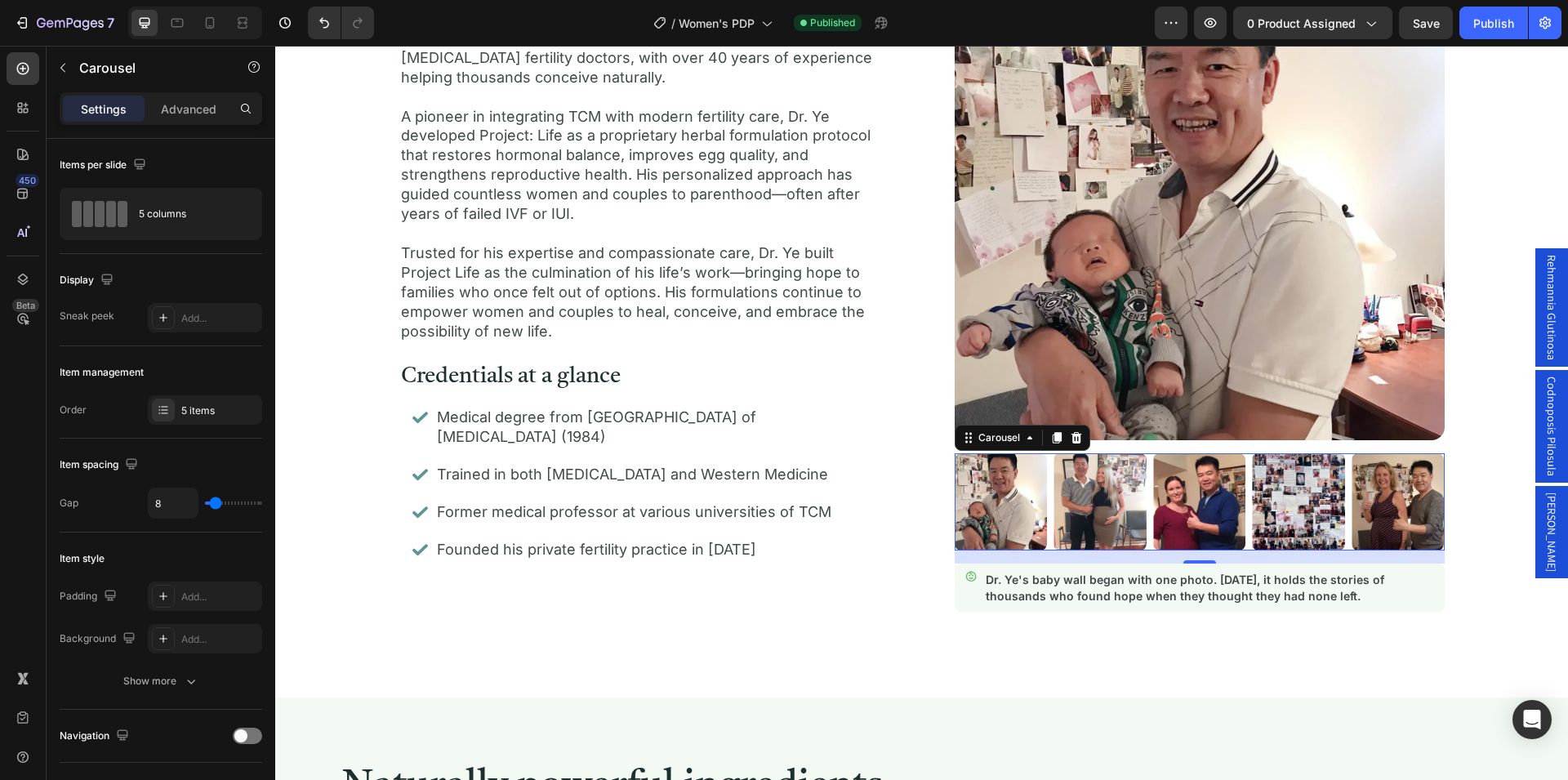
click at [1045, 497] on div "Image Image Image Image Image" at bounding box center [1200, 502] width 490 height 97
click at [179, 116] on p "Advanced" at bounding box center [188, 109] width 56 height 17
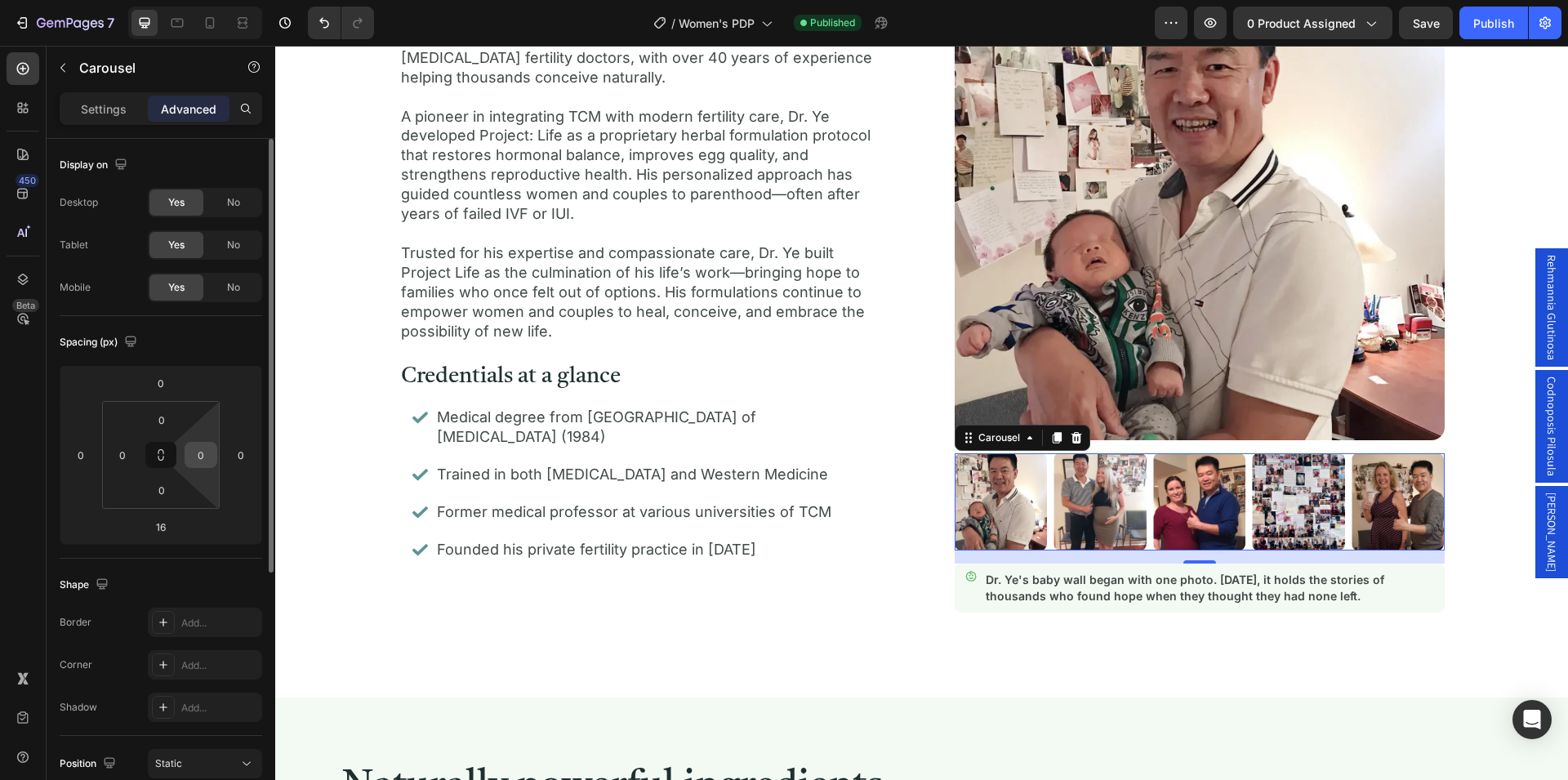
click at [196, 454] on input "0" at bounding box center [200, 454] width 24 height 24
type input "2"
click at [225, 340] on div "Spacing (px)" at bounding box center [161, 341] width 203 height 26
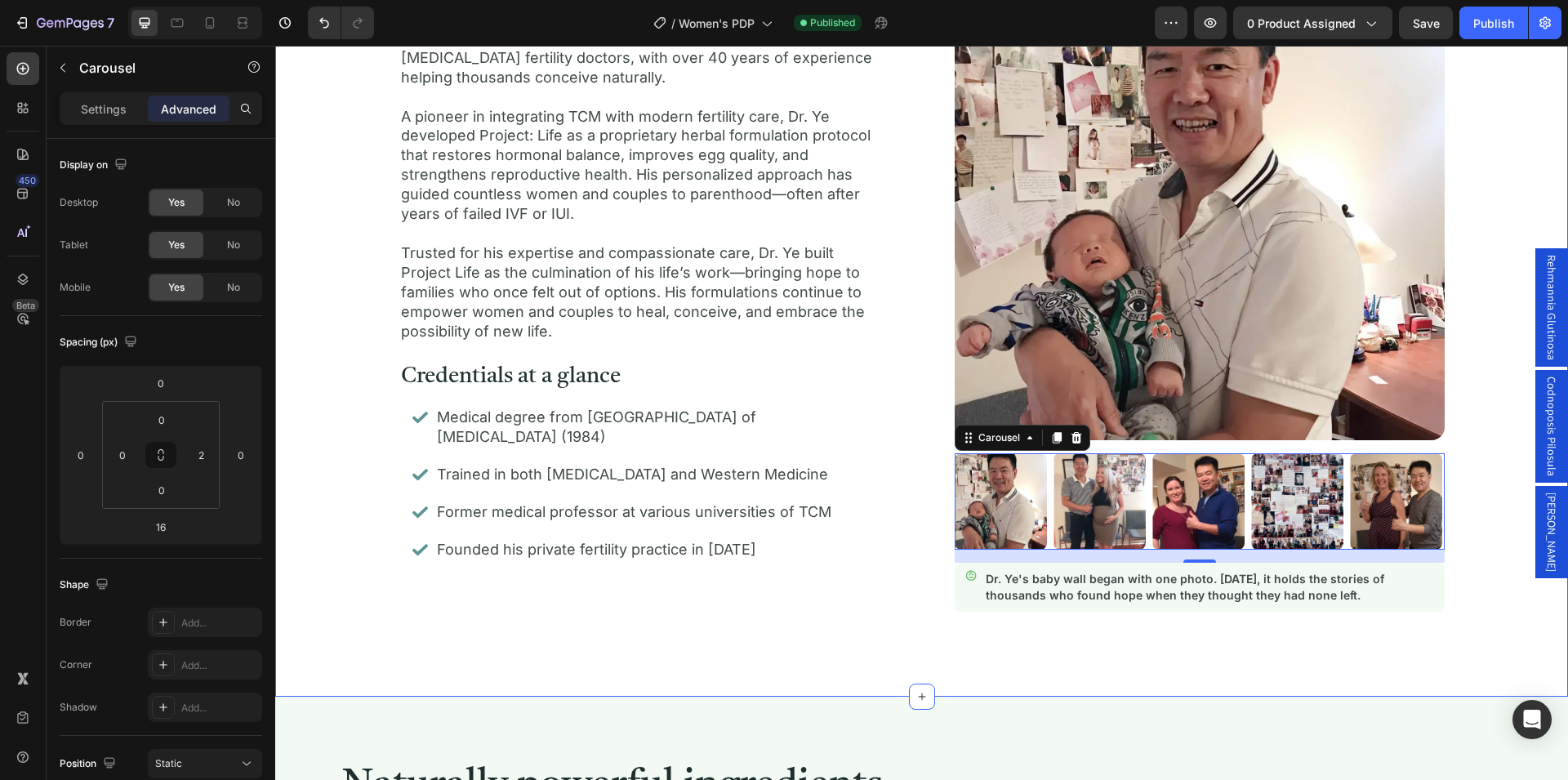
click at [1469, 514] on div "Helping dreams begin and creating families for over 40 Years Heading Meet Dr. Y…" at bounding box center [922, 233] width 1254 height 758
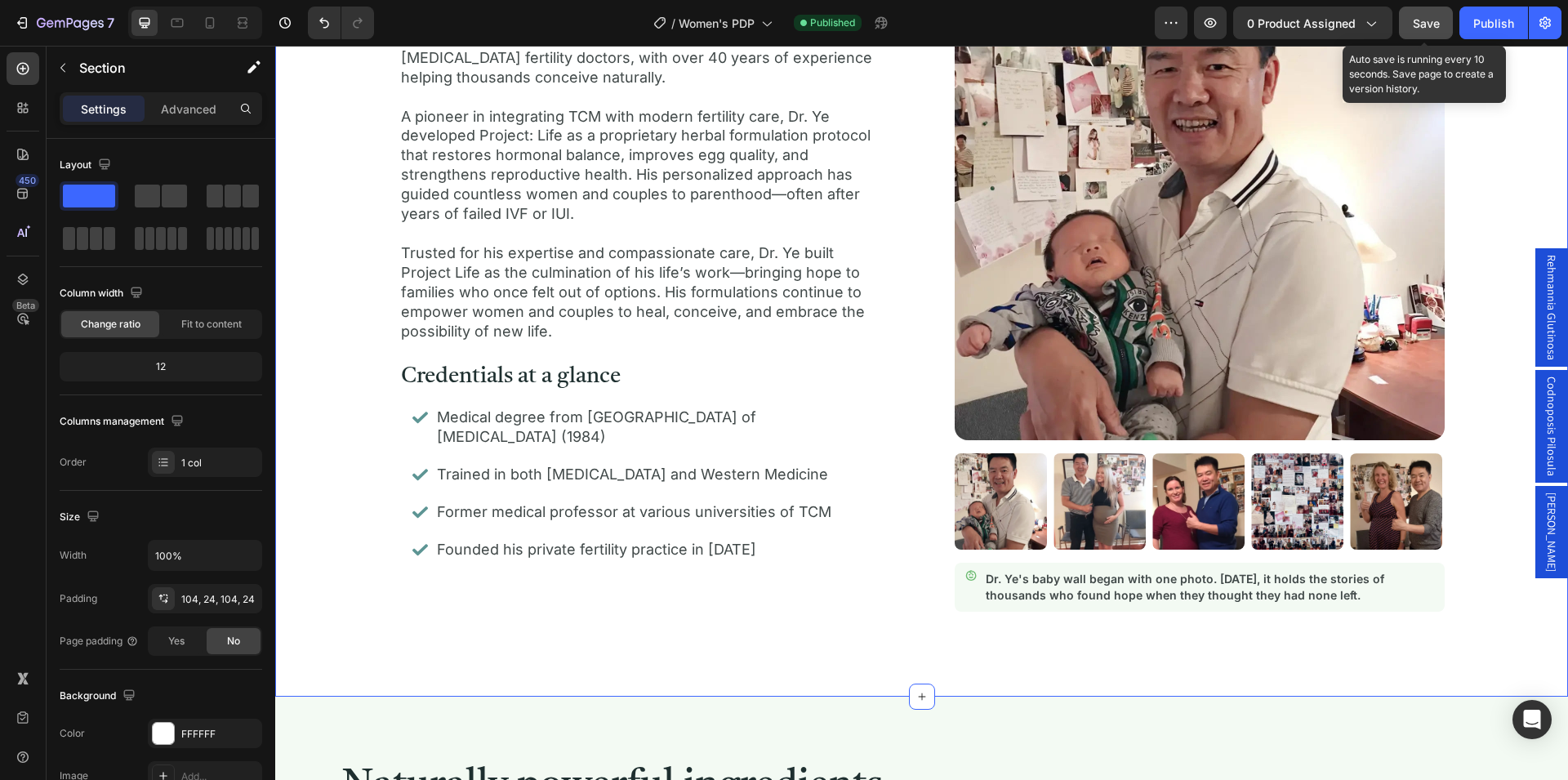
click at [1424, 26] on span "Save" at bounding box center [1427, 23] width 27 height 13
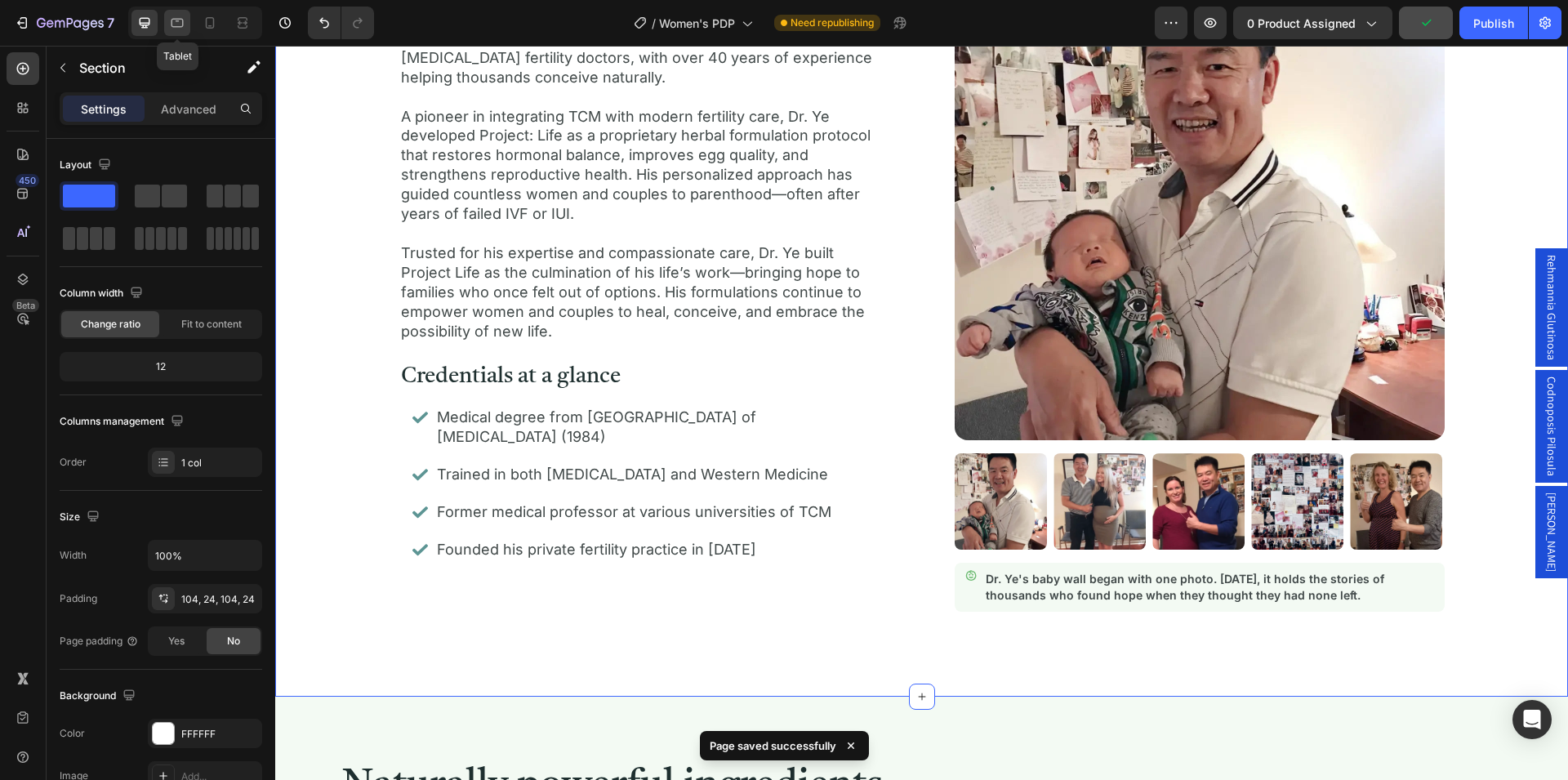
click at [181, 18] on icon at bounding box center [177, 22] width 16 height 16
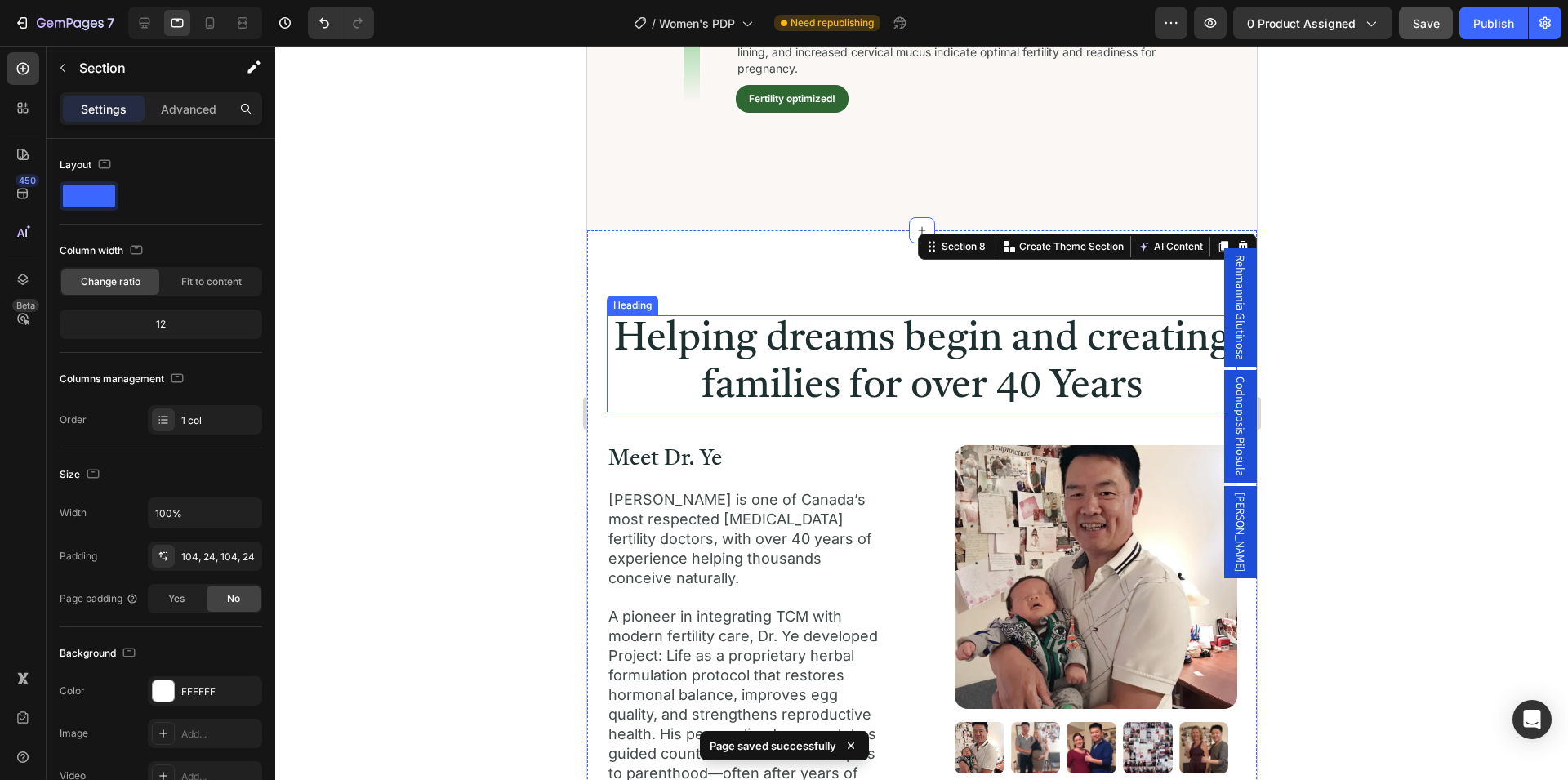
scroll to position [2530, 0]
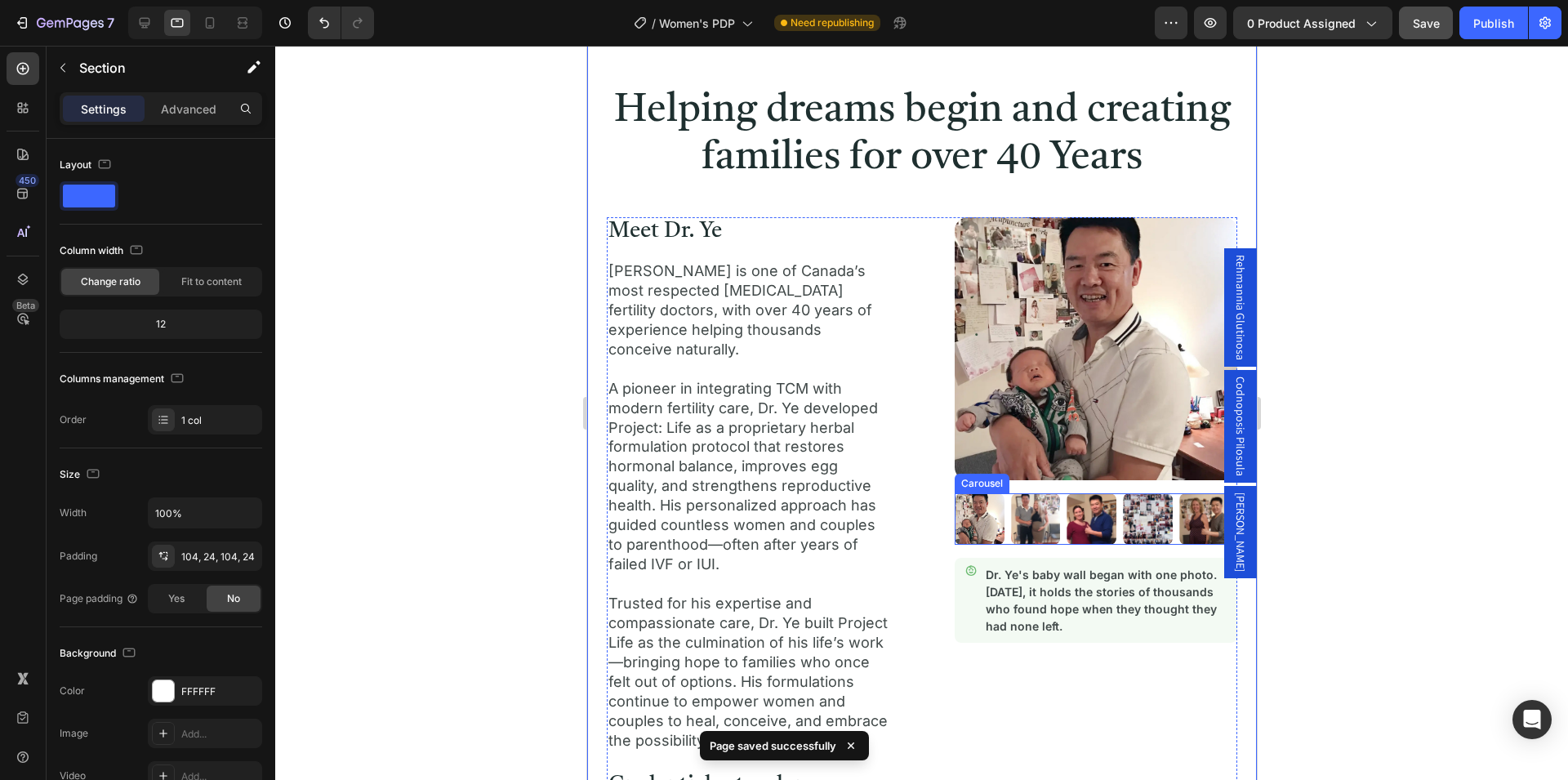
click at [1002, 508] on div "Image Image Image Image Image" at bounding box center [1094, 519] width 281 height 52
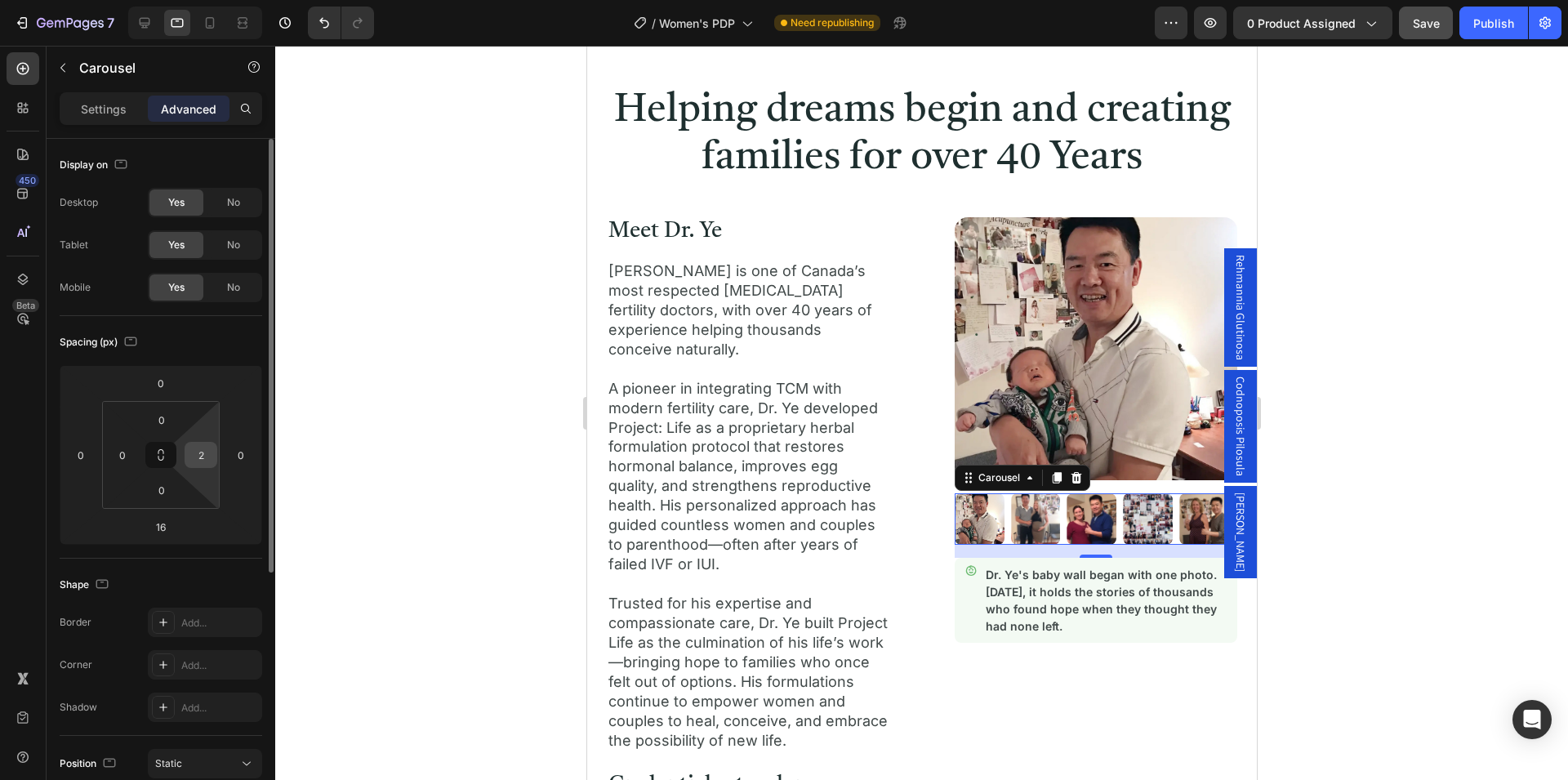
click at [205, 454] on input "2" at bounding box center [200, 454] width 24 height 24
type input "0"
click at [233, 344] on div "Spacing (px)" at bounding box center [161, 341] width 203 height 26
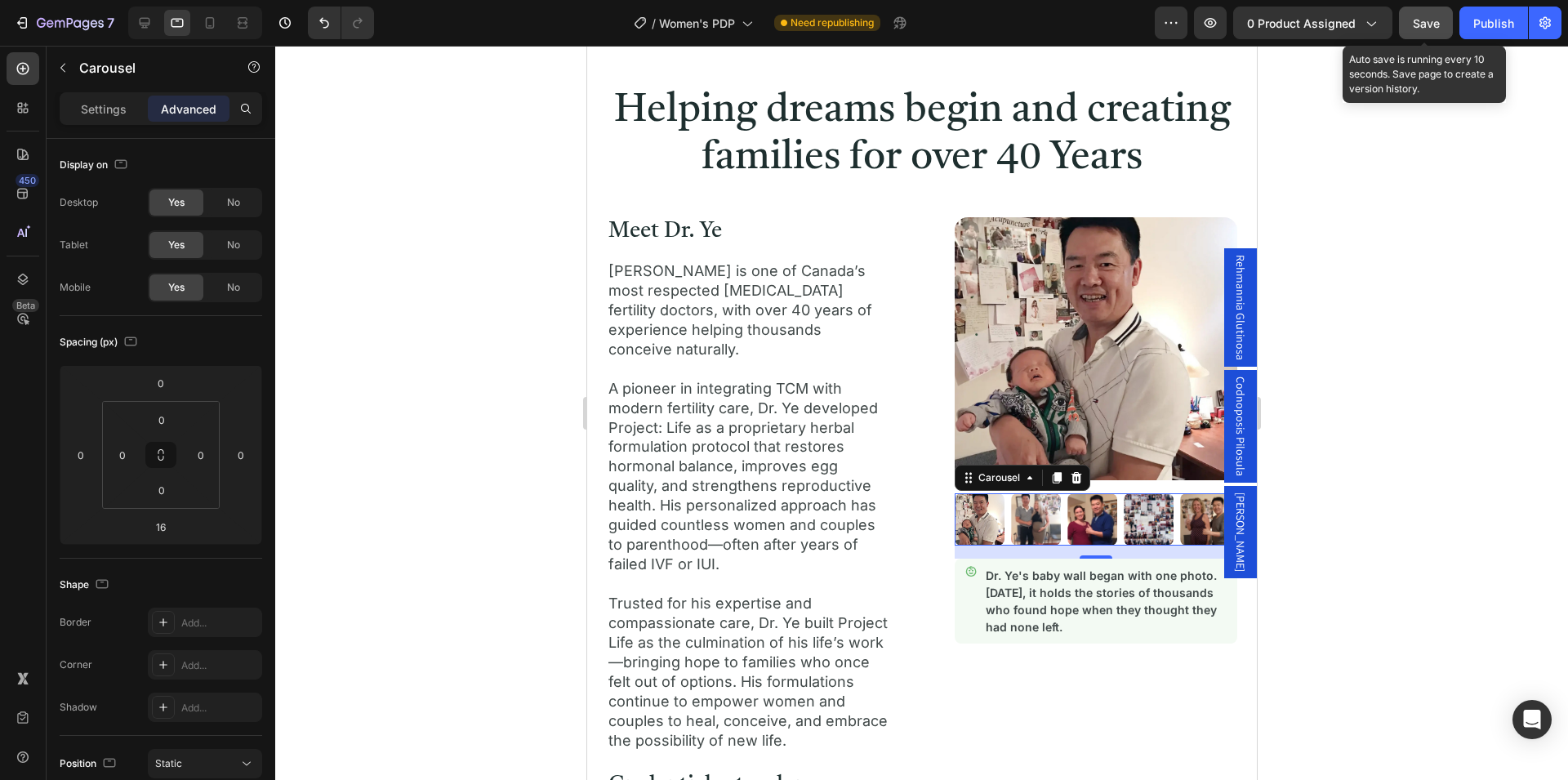
click at [1417, 20] on span "Save" at bounding box center [1427, 23] width 27 height 13
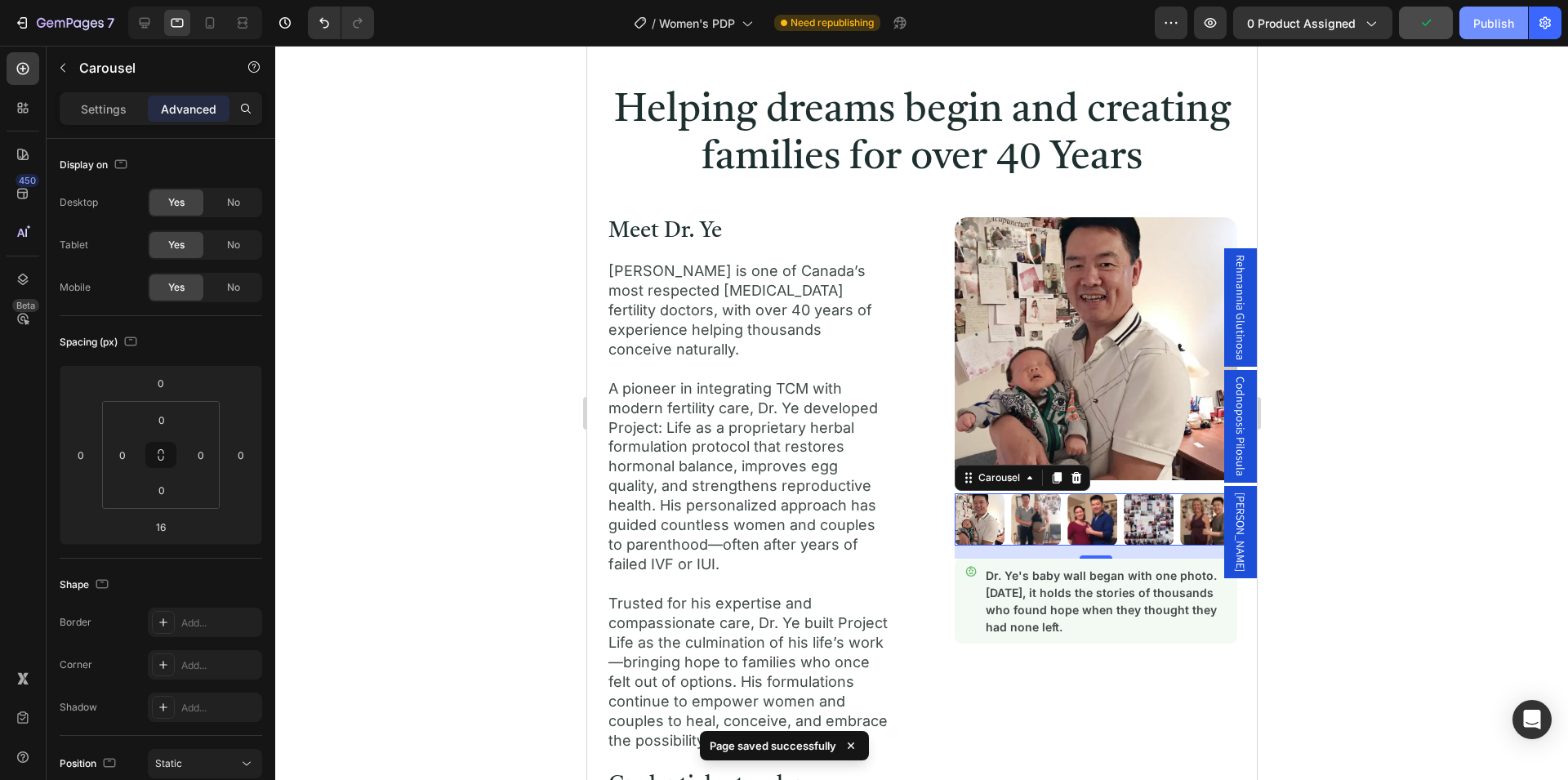
click at [1484, 28] on div "Publish" at bounding box center [1494, 23] width 40 height 17
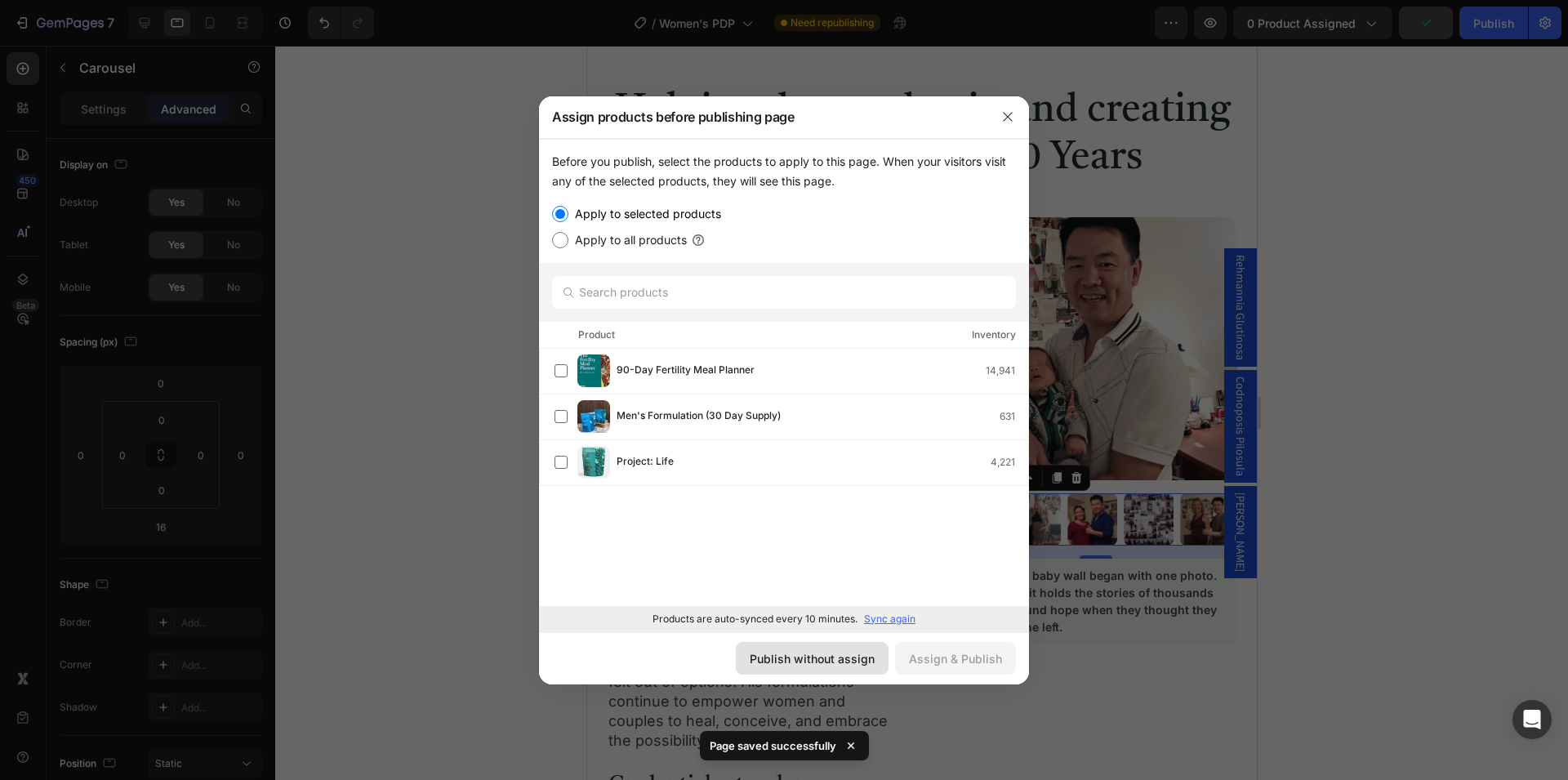
click at [820, 669] on button "Publish without assign" at bounding box center [811, 659] width 153 height 33
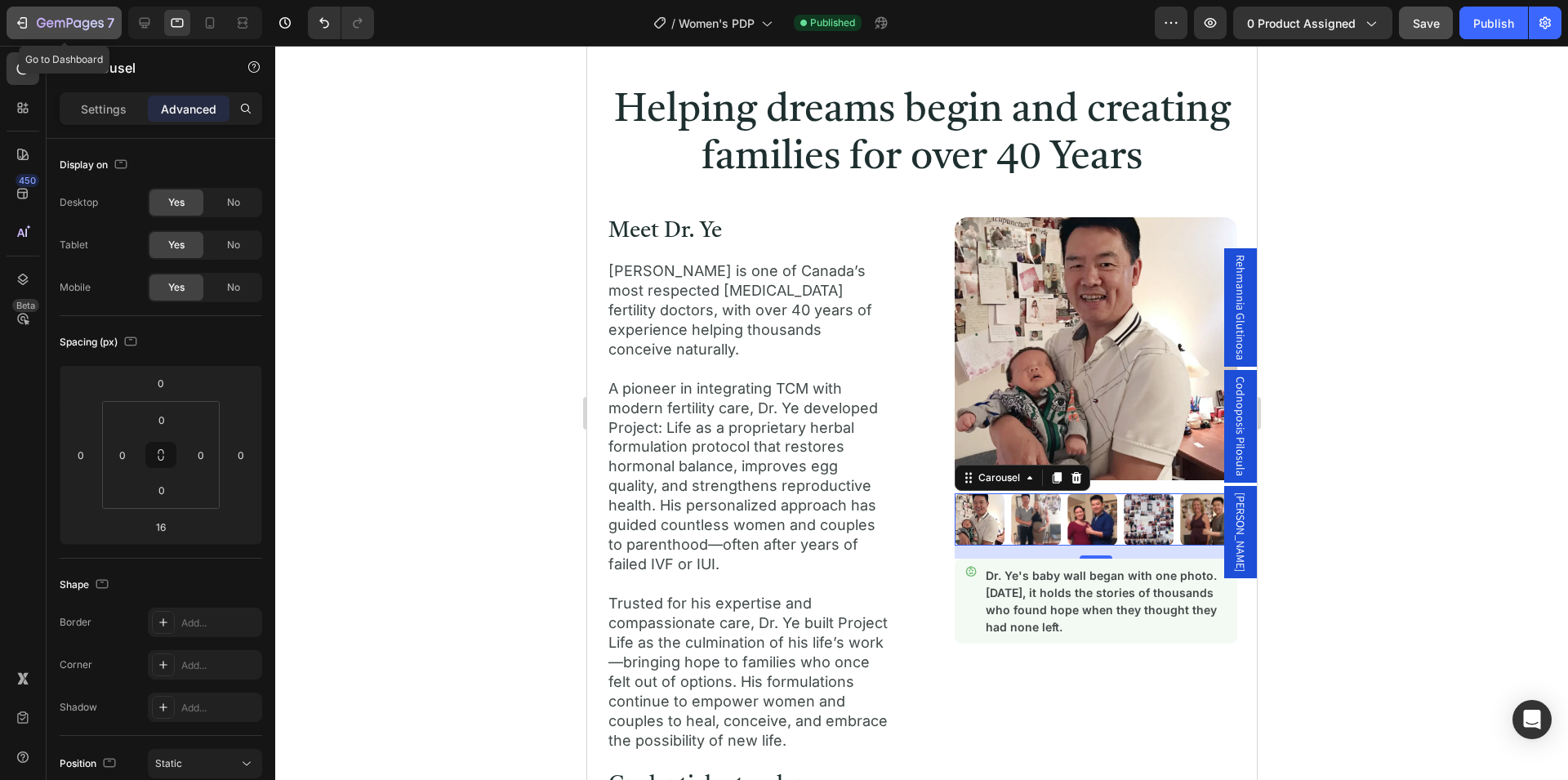
click at [81, 18] on icon "button" at bounding box center [70, 24] width 67 height 13
